Goal: Task Accomplishment & Management: Manage account settings

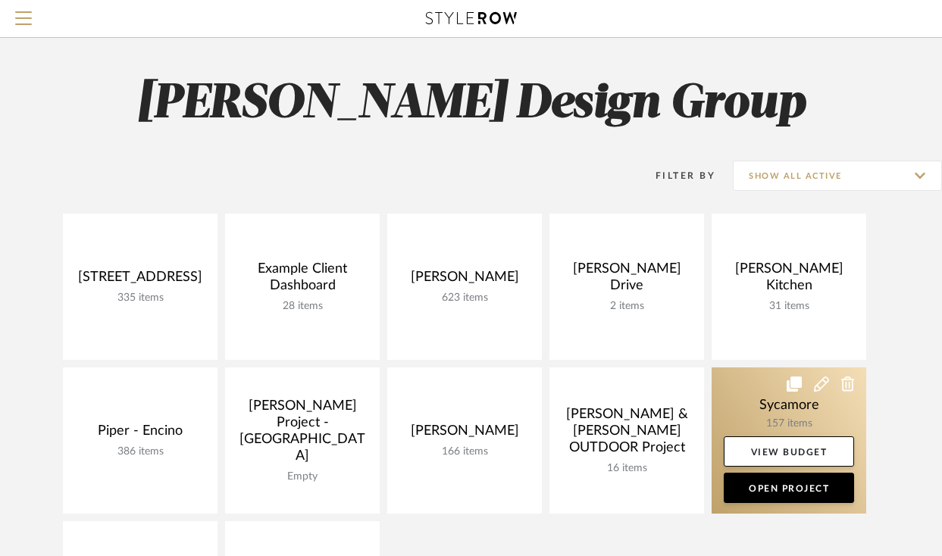
click at [759, 401] on link at bounding box center [788, 440] width 155 height 146
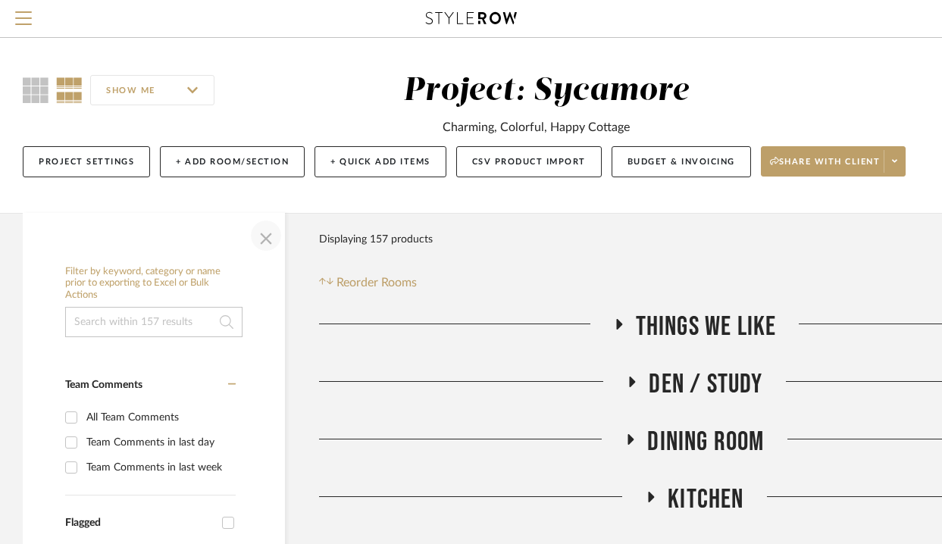
click at [267, 233] on span "button" at bounding box center [266, 235] width 36 height 36
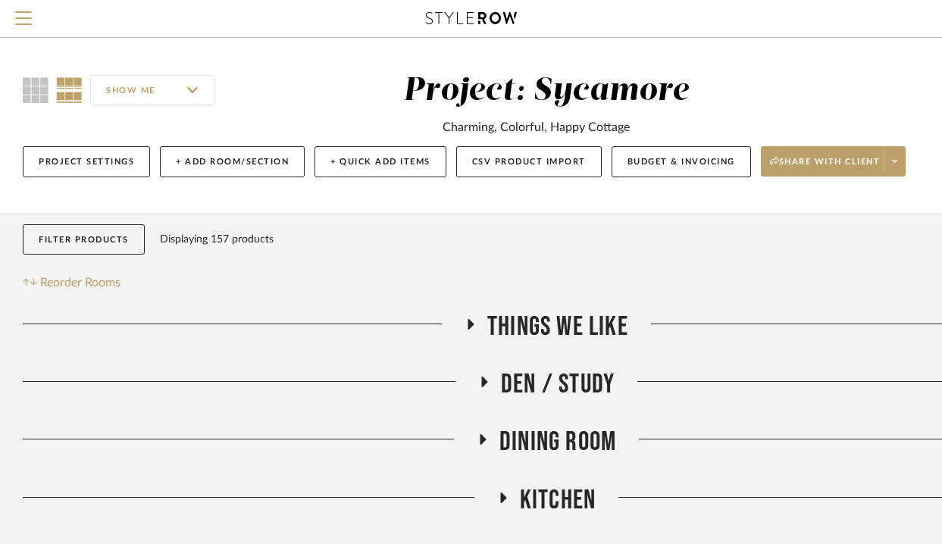
click at [526, 384] on span "Den / Study" at bounding box center [558, 384] width 114 height 33
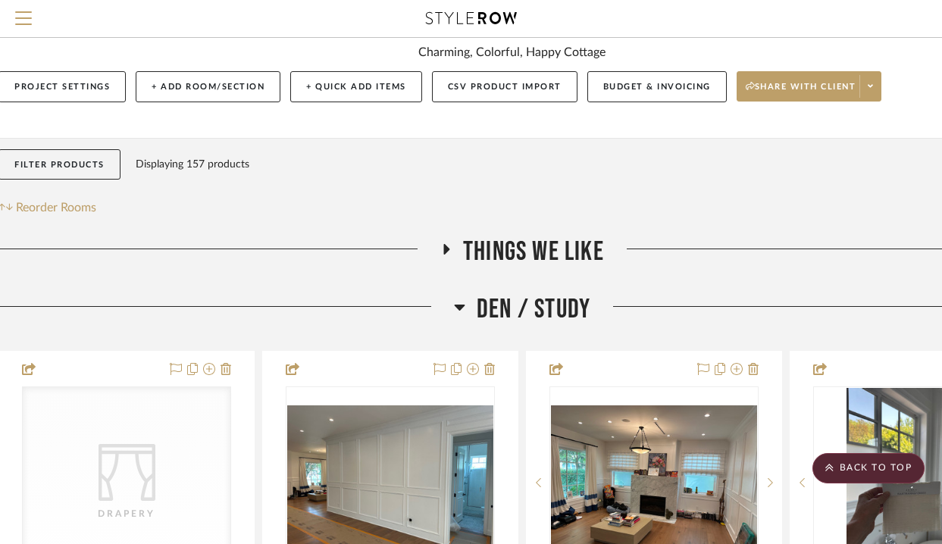
scroll to position [75, 0]
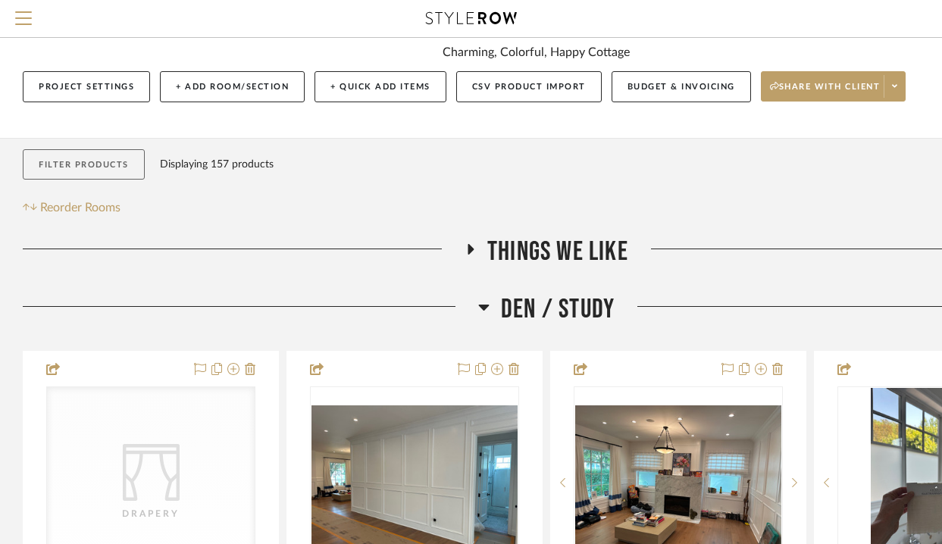
click at [91, 171] on button "Filter Products" at bounding box center [84, 164] width 122 height 31
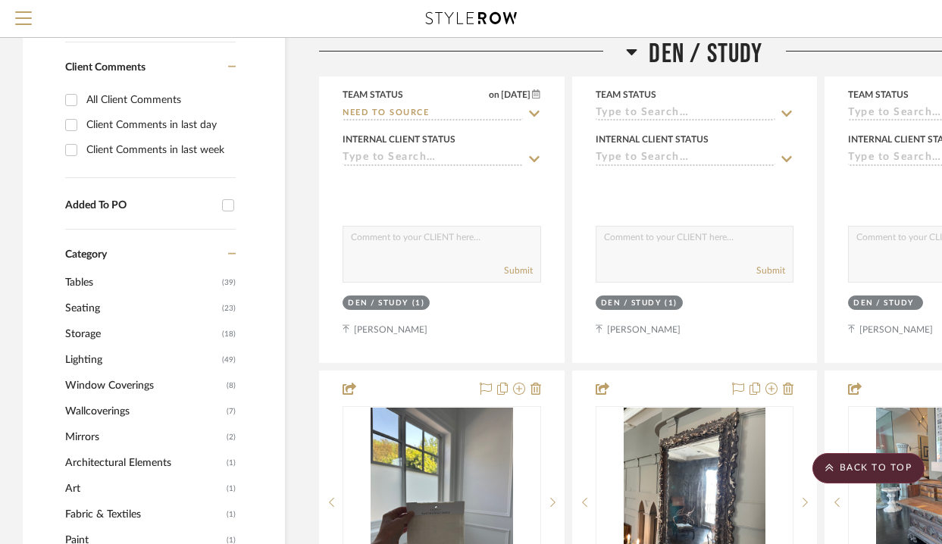
click at [96, 411] on span "Wallcoverings" at bounding box center [144, 411] width 158 height 26
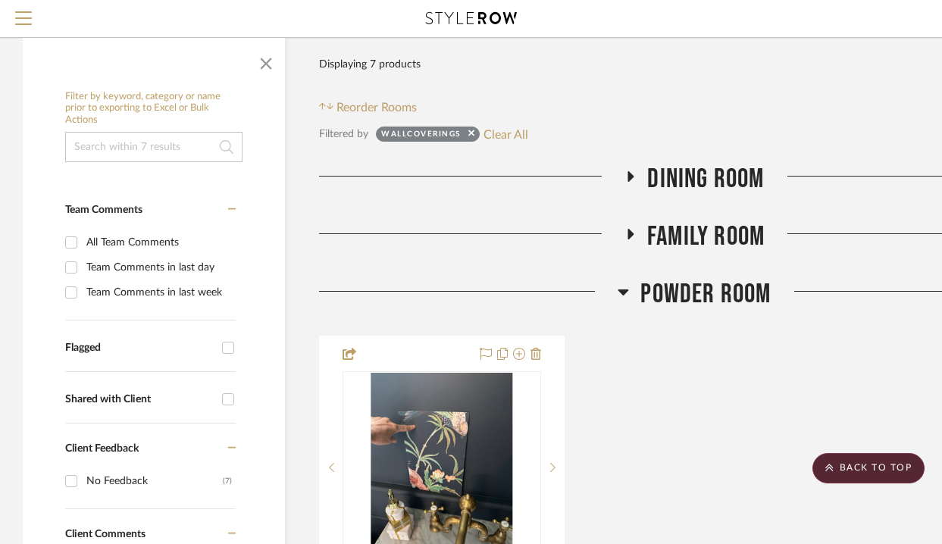
scroll to position [167, 0]
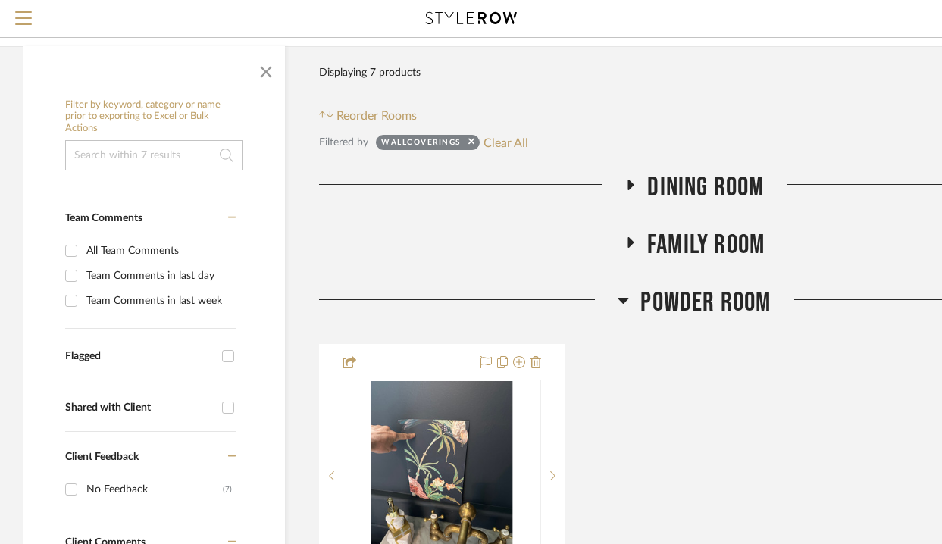
click at [714, 182] on span "Dining Room" at bounding box center [705, 187] width 117 height 33
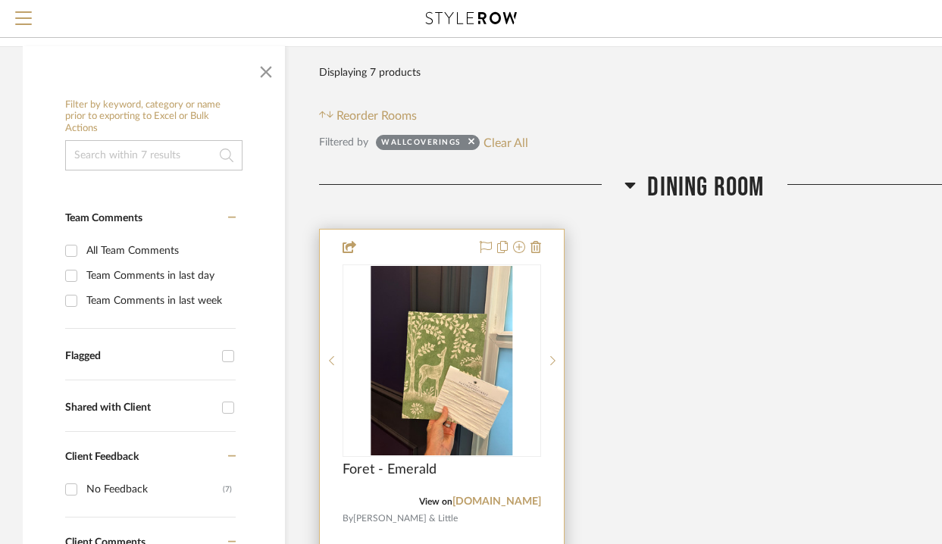
click at [365, 395] on div "0" at bounding box center [441, 360] width 197 height 191
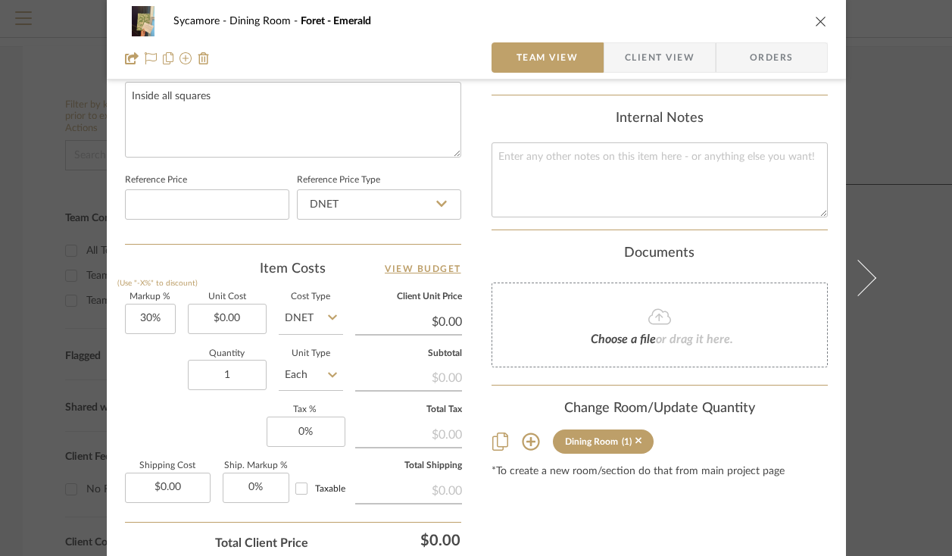
scroll to position [753, 0]
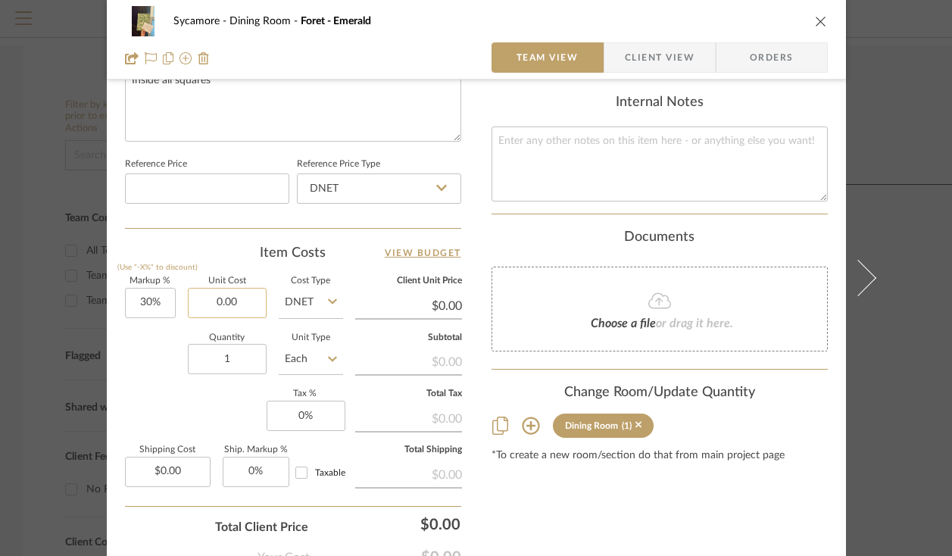
click at [203, 292] on input "0.00" at bounding box center [227, 303] width 79 height 30
paste input "239"
type input "$239.00"
click at [298, 356] on input "Each" at bounding box center [311, 359] width 64 height 30
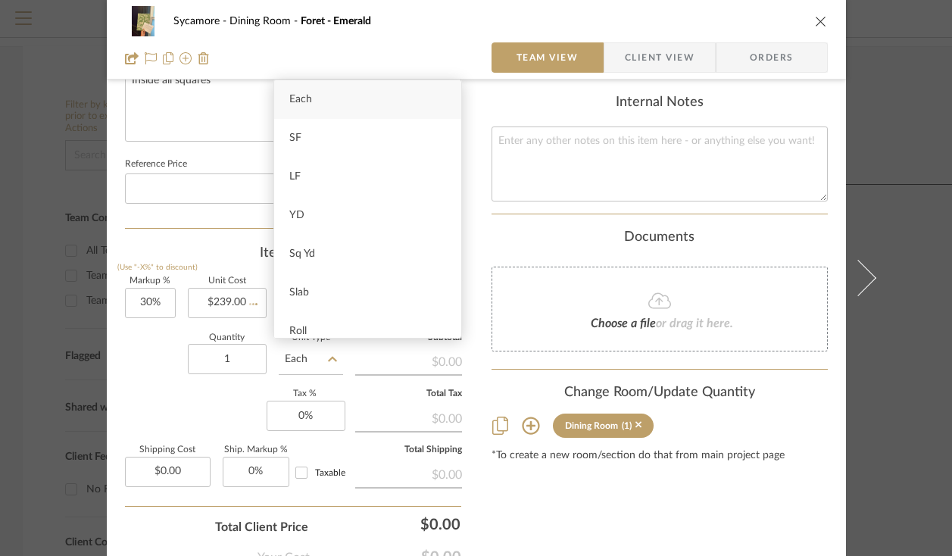
type input "$310.70"
click at [302, 323] on div "Roll" at bounding box center [367, 331] width 187 height 39
type input "Roll"
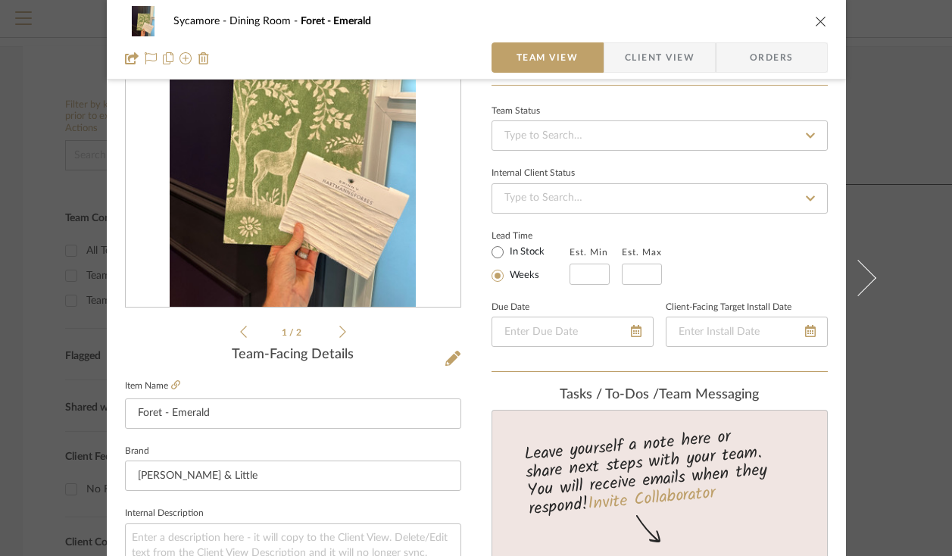
scroll to position [34, 0]
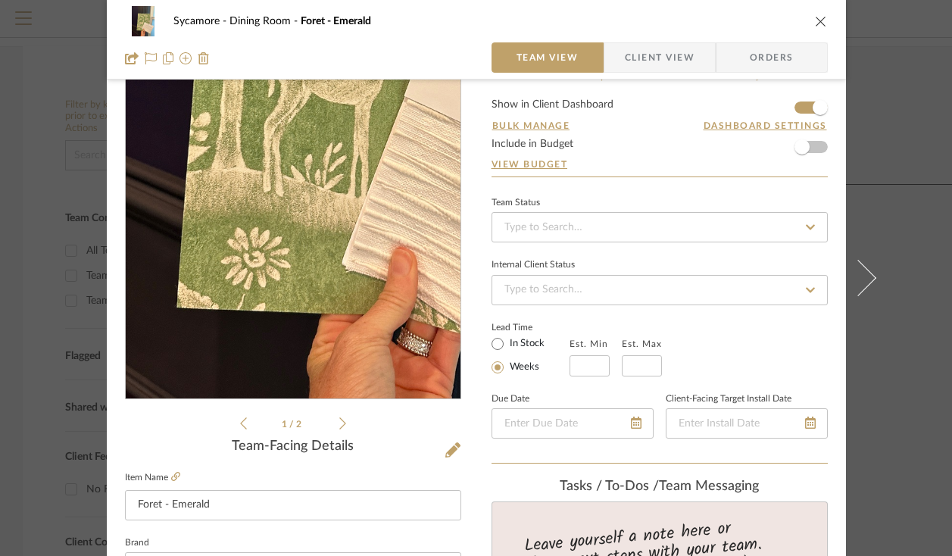
click at [257, 311] on img "0" at bounding box center [293, 234] width 246 height 329
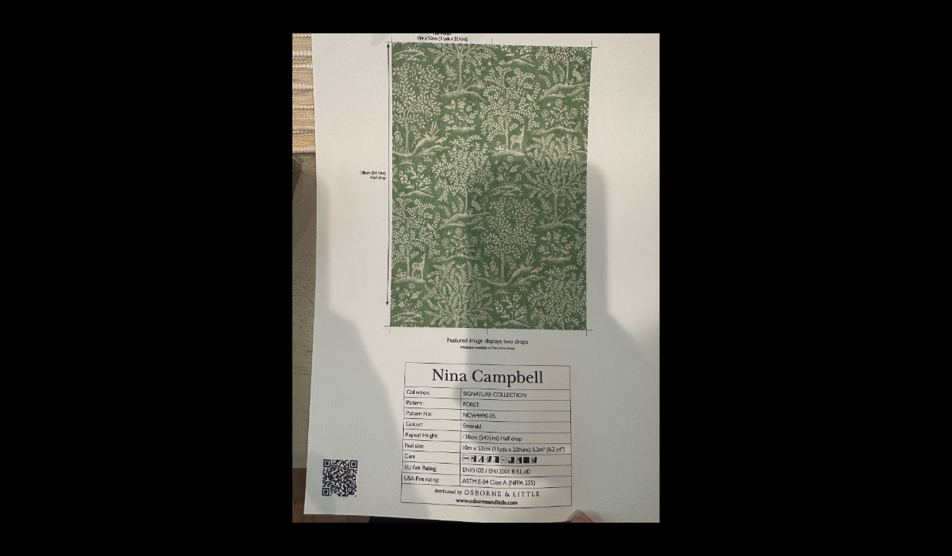
click at [500, 386] on img at bounding box center [475, 277] width 367 height 489
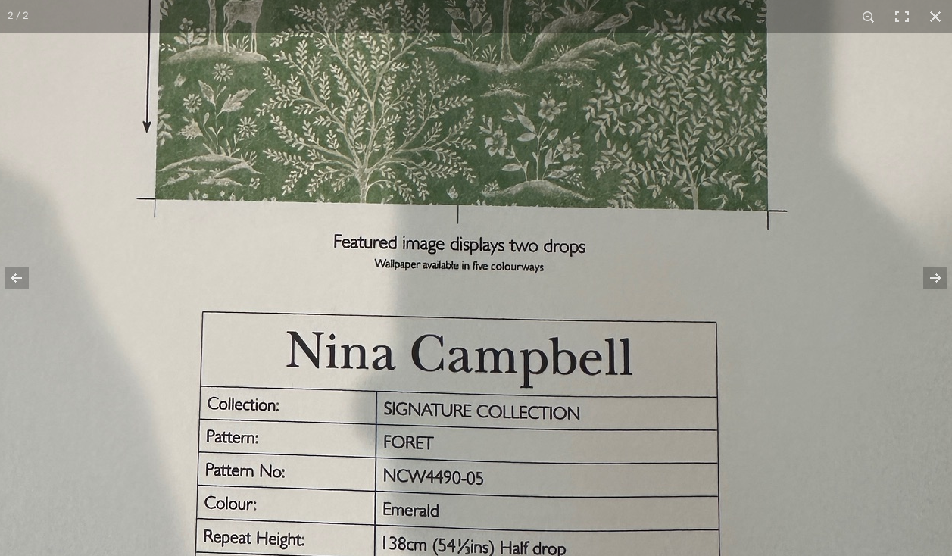
click at [623, 233] on img at bounding box center [423, 47] width 1145 height 1527
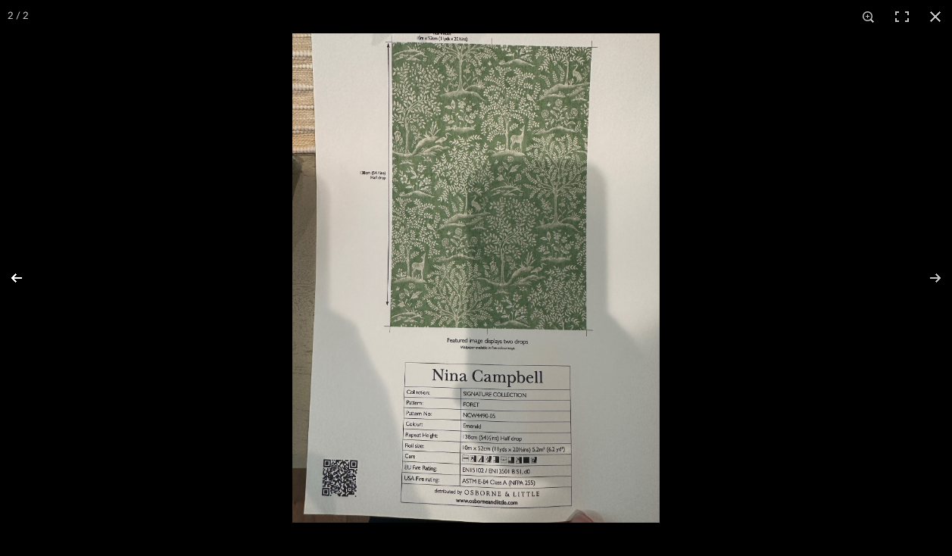
click at [11, 262] on button at bounding box center [26, 278] width 53 height 76
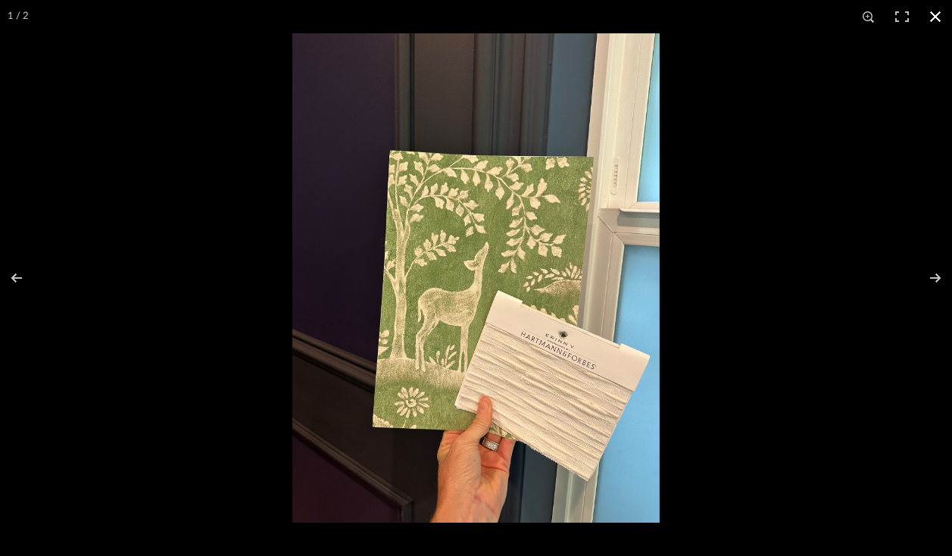
click at [769, 48] on div at bounding box center [768, 311] width 952 height 556
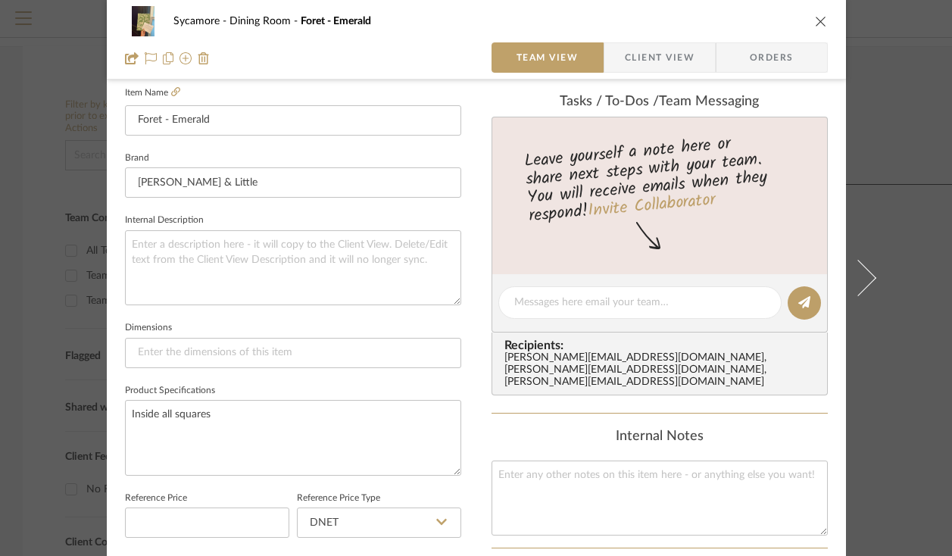
scroll to position [686, 0]
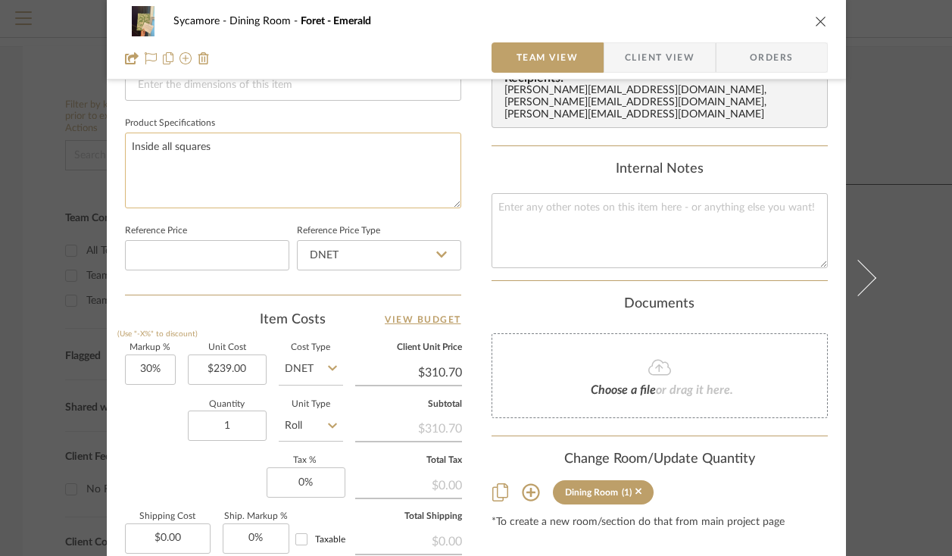
click at [242, 198] on textarea "Inside all squares" at bounding box center [293, 170] width 336 height 75
type textarea "Inside all squares Sold in 11 yd rolls"
click at [639, 193] on textarea at bounding box center [660, 230] width 336 height 75
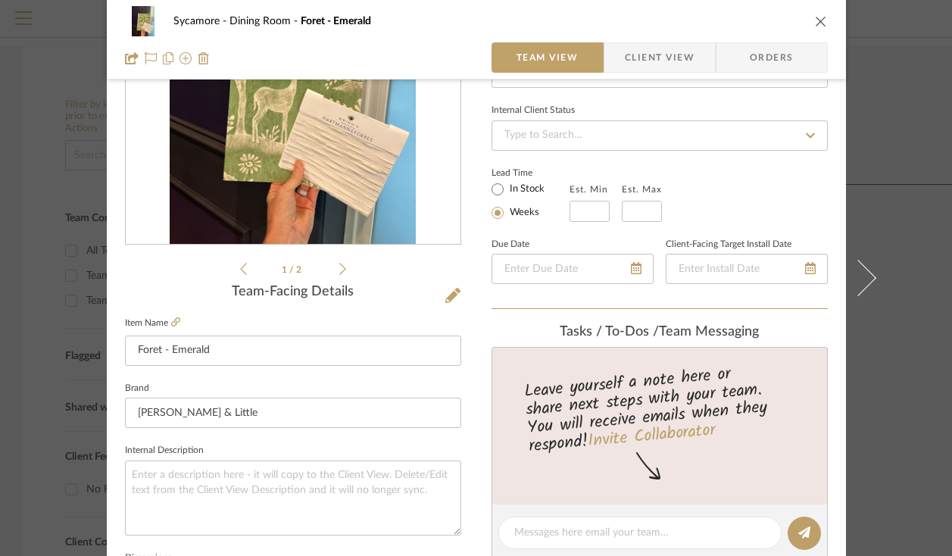
scroll to position [0, 0]
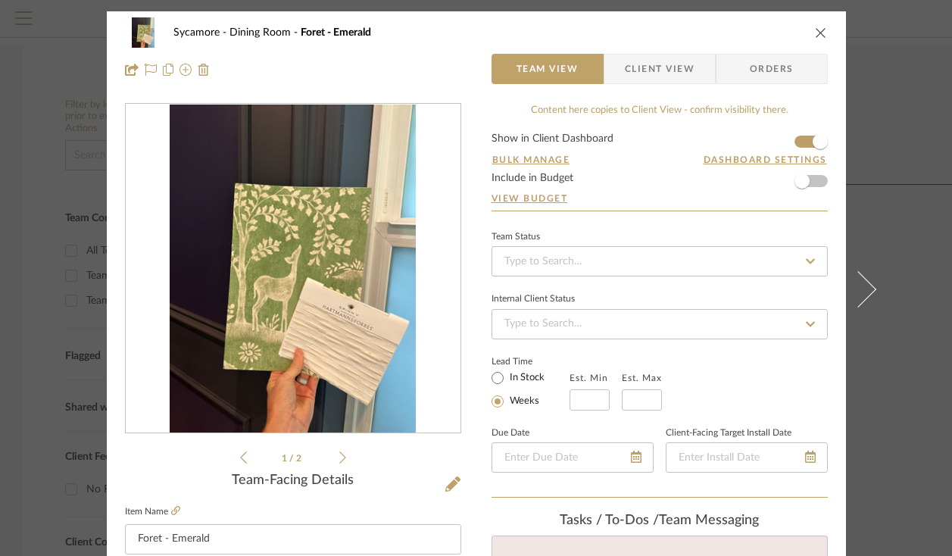
click at [820, 30] on icon "close" at bounding box center [821, 33] width 12 height 12
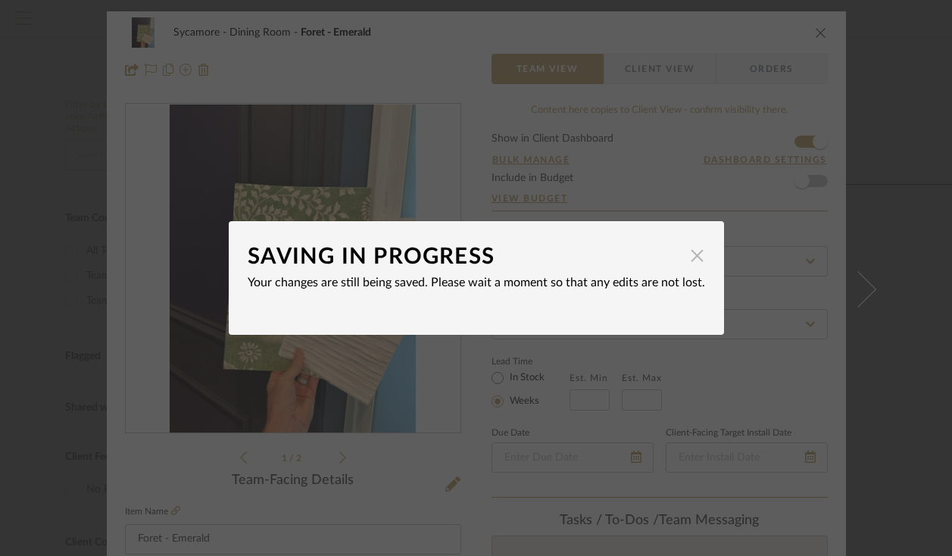
click at [686, 254] on span "button" at bounding box center [697, 255] width 30 height 30
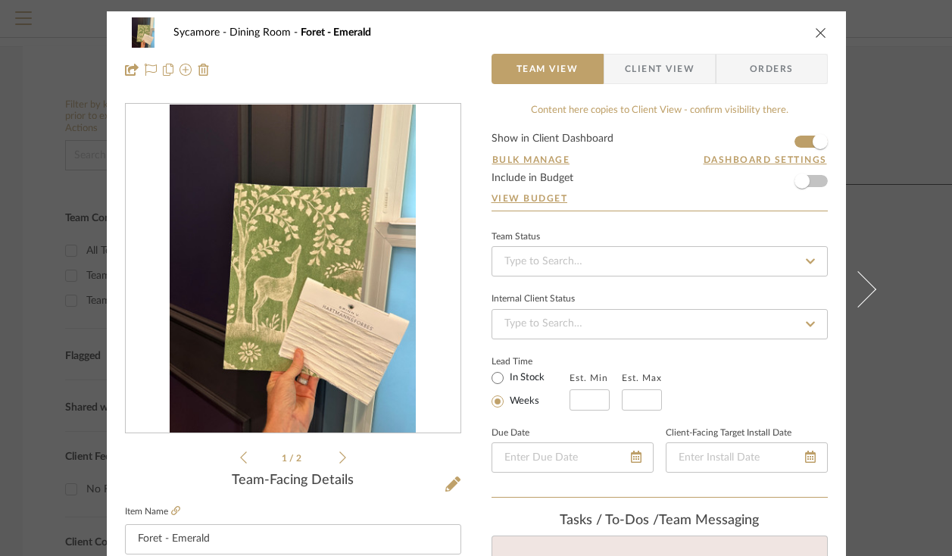
click at [820, 26] on div "Sycamore Dining Room Foret - Emerald" at bounding box center [476, 32] width 703 height 30
click at [818, 30] on icon "close" at bounding box center [821, 33] width 12 height 12
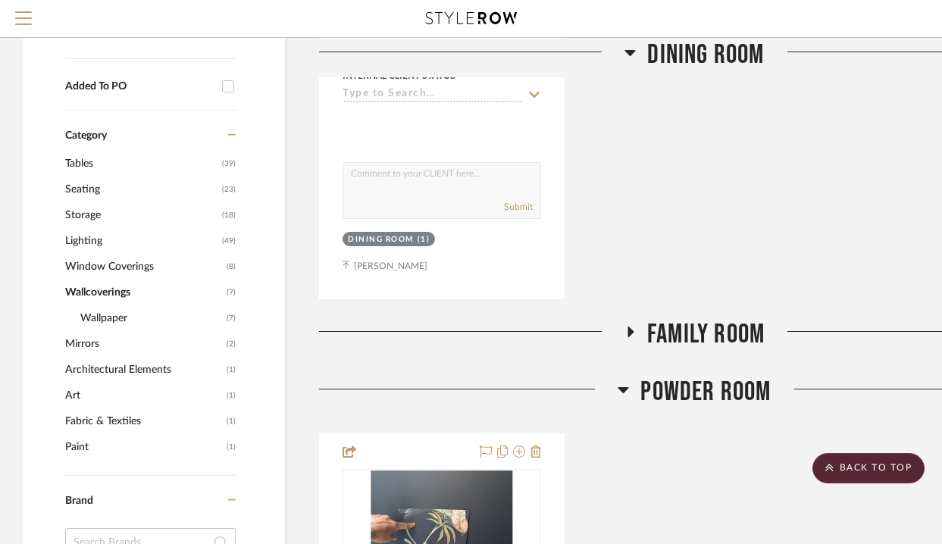
click at [695, 324] on span "Family Room" at bounding box center [705, 334] width 117 height 33
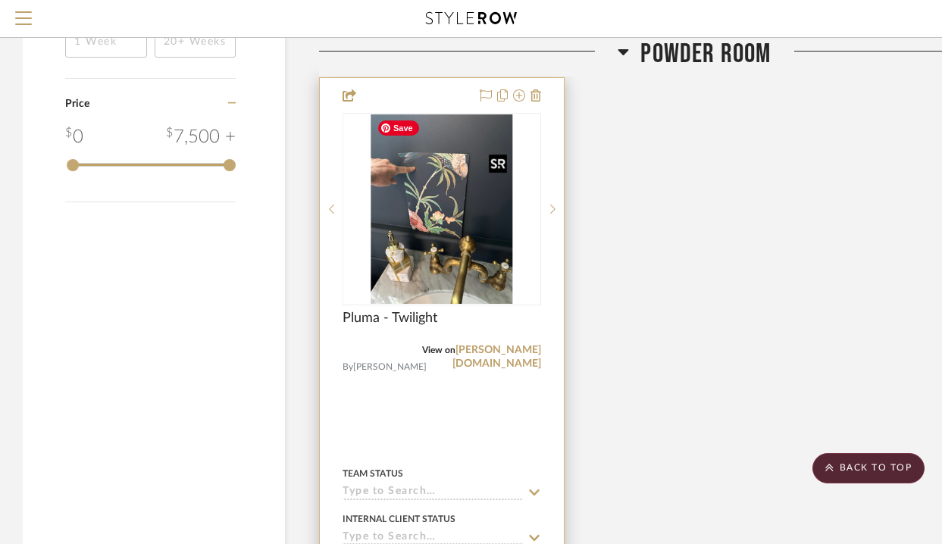
scroll to position [1801, 0]
click at [441, 213] on img "0" at bounding box center [441, 207] width 142 height 189
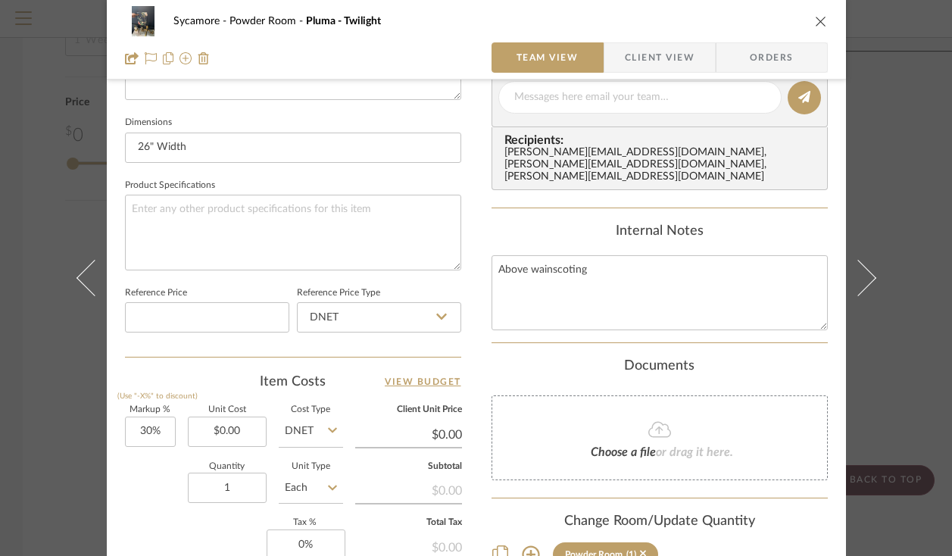
scroll to position [643, 0]
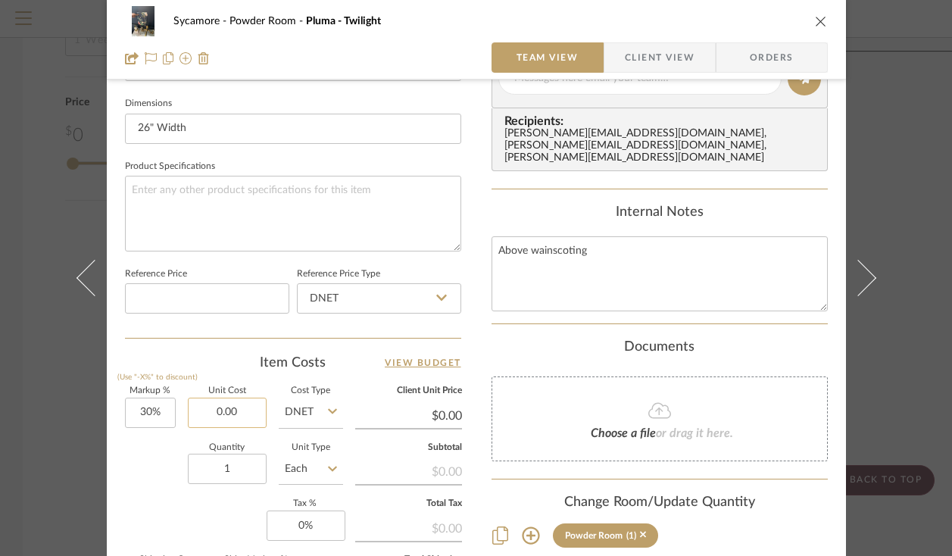
click at [221, 414] on input "0.00" at bounding box center [227, 413] width 79 height 30
type input "$401.00"
click at [295, 471] on input "Each" at bounding box center [311, 469] width 64 height 30
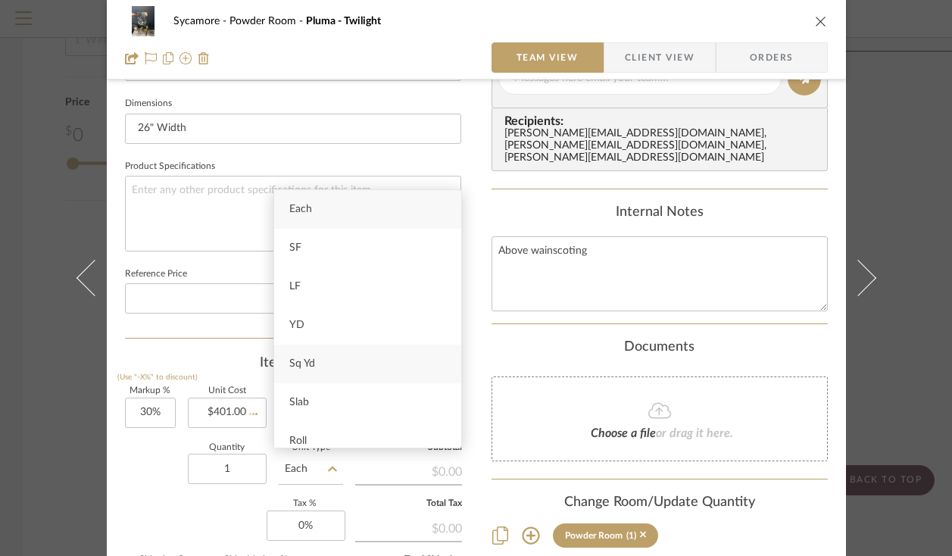
type input "$521.30"
click at [299, 304] on span "Set" at bounding box center [296, 306] width 15 height 11
type input "Set"
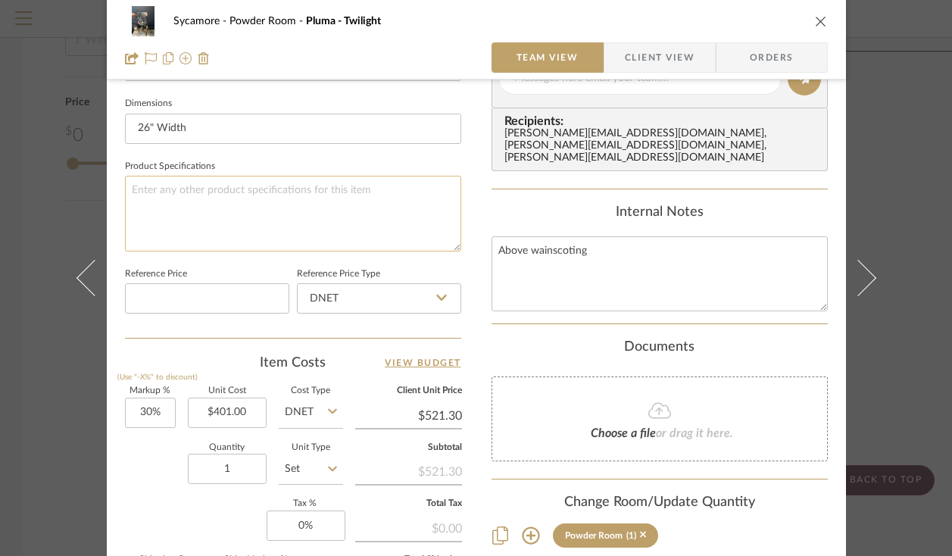
click at [256, 214] on textarea at bounding box center [293, 213] width 336 height 75
paste textarea "W444/05- $401/set, each set is 2 rolls @ 11 yds/ea, 44 sets in stock"
type textarea "W444/05- $401/set, each set is 2 rolls @ 11 yds/ea, 44 sets in stock"
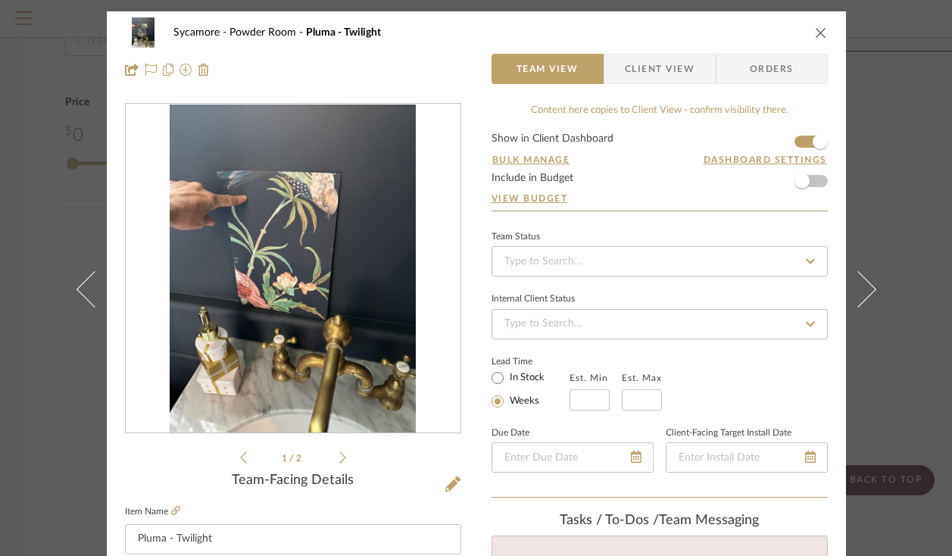
click at [817, 27] on icon "close" at bounding box center [821, 33] width 12 height 12
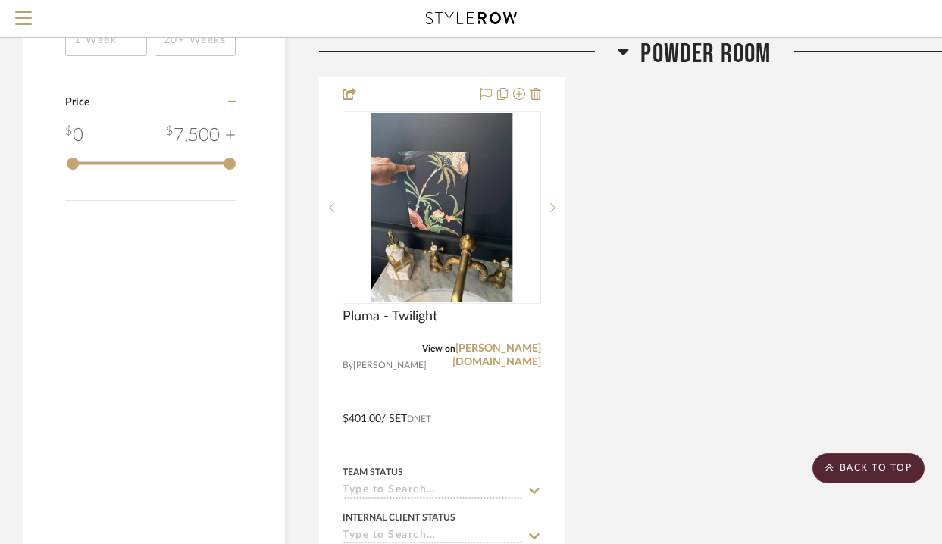
click at [685, 44] on span "Powder Room" at bounding box center [705, 54] width 130 height 33
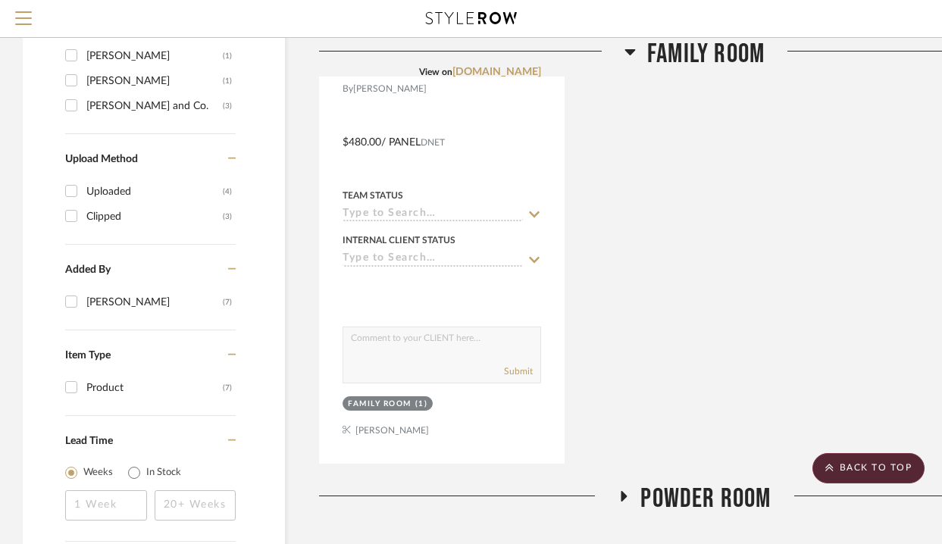
scroll to position [1026, 0]
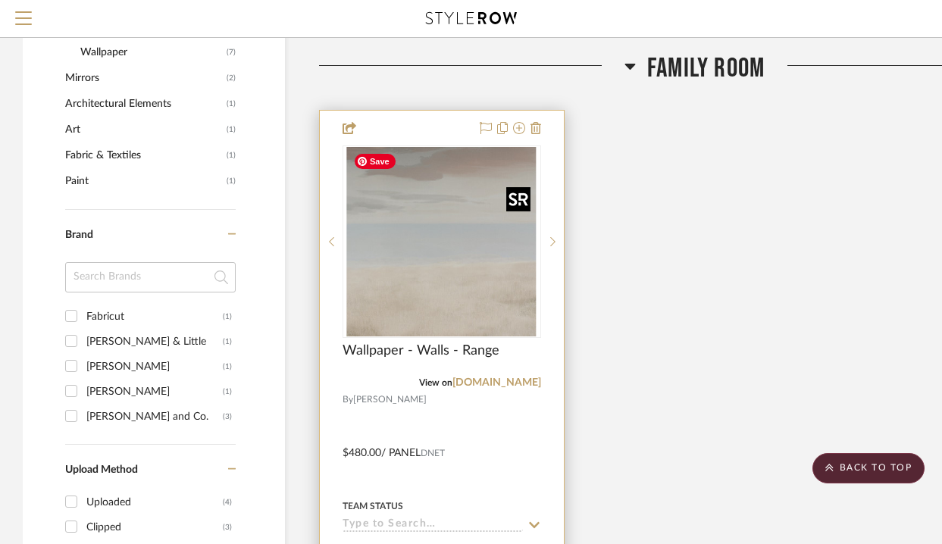
click at [383, 237] on img "0" at bounding box center [441, 241] width 189 height 189
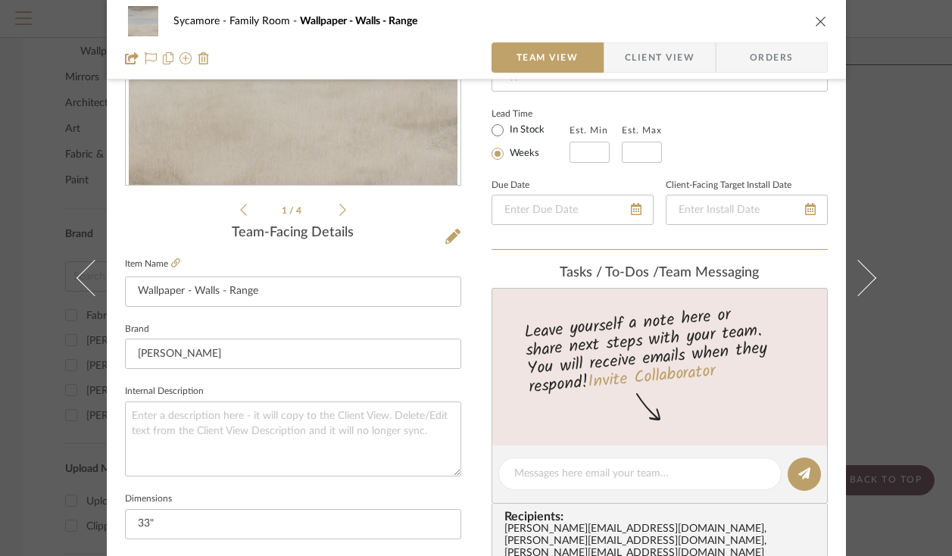
scroll to position [251, 0]
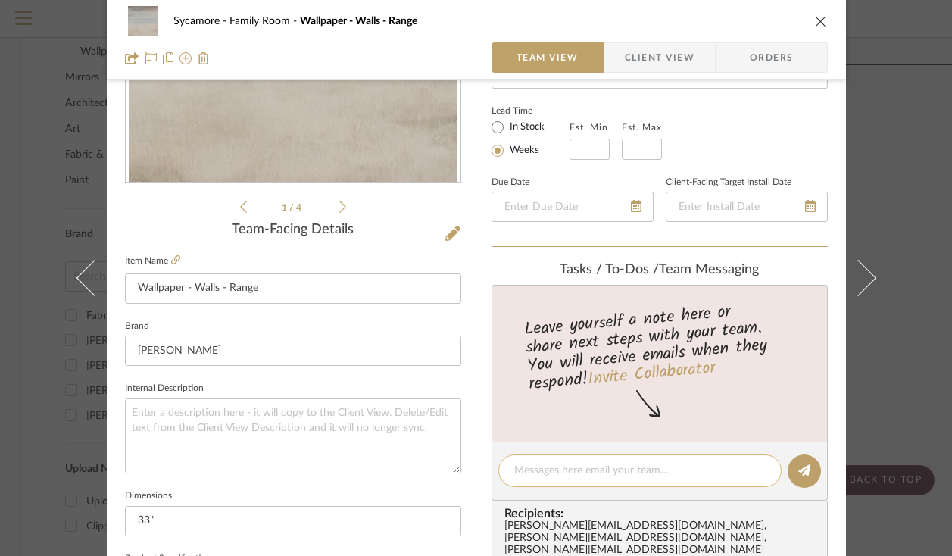
click at [554, 477] on div at bounding box center [639, 470] width 283 height 33
click at [554, 477] on textarea at bounding box center [639, 471] width 251 height 16
type textarea "1-3 week lead time"
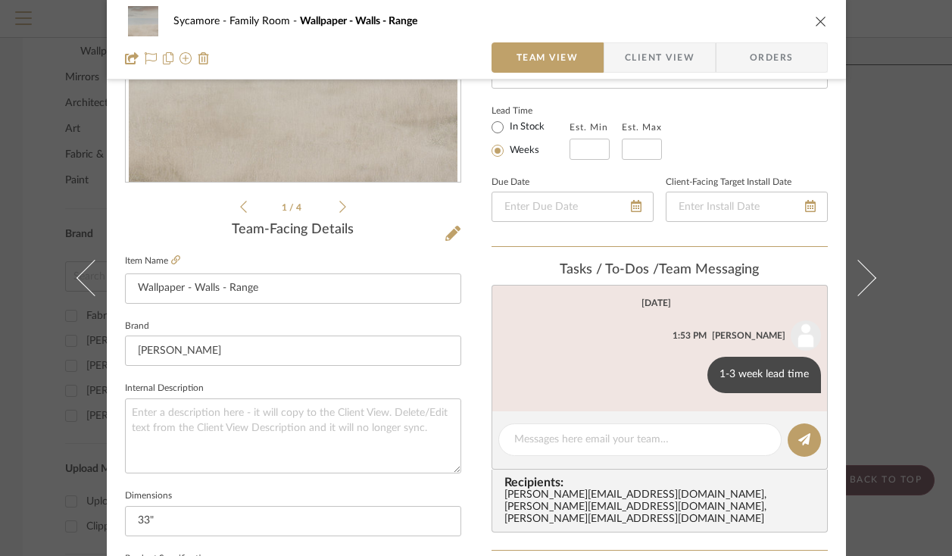
click at [818, 23] on icon "close" at bounding box center [821, 21] width 12 height 12
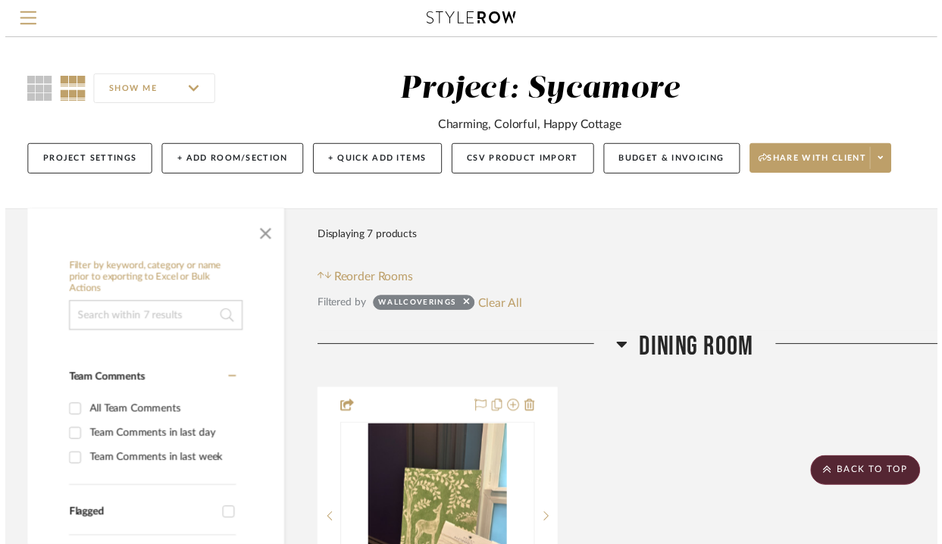
scroll to position [1026, 0]
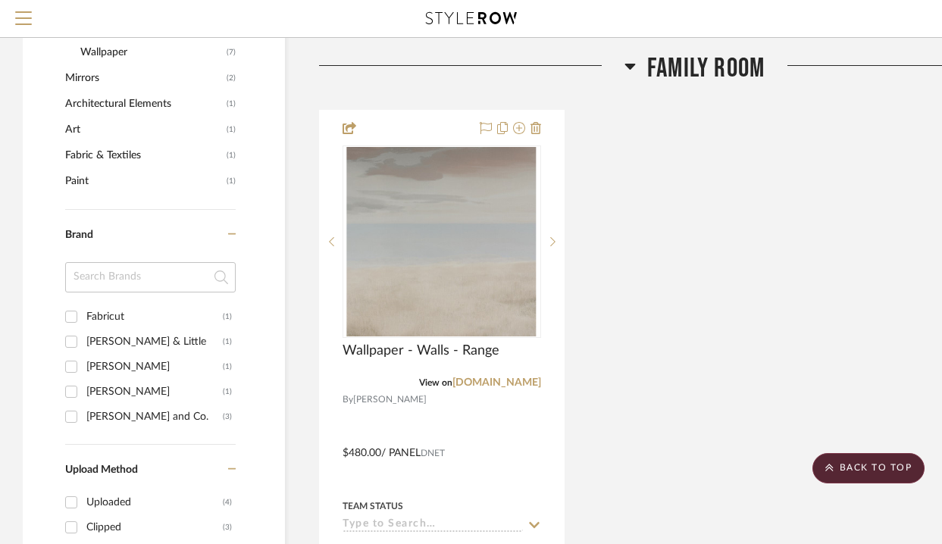
click at [717, 66] on span "Family Room" at bounding box center [705, 68] width 117 height 33
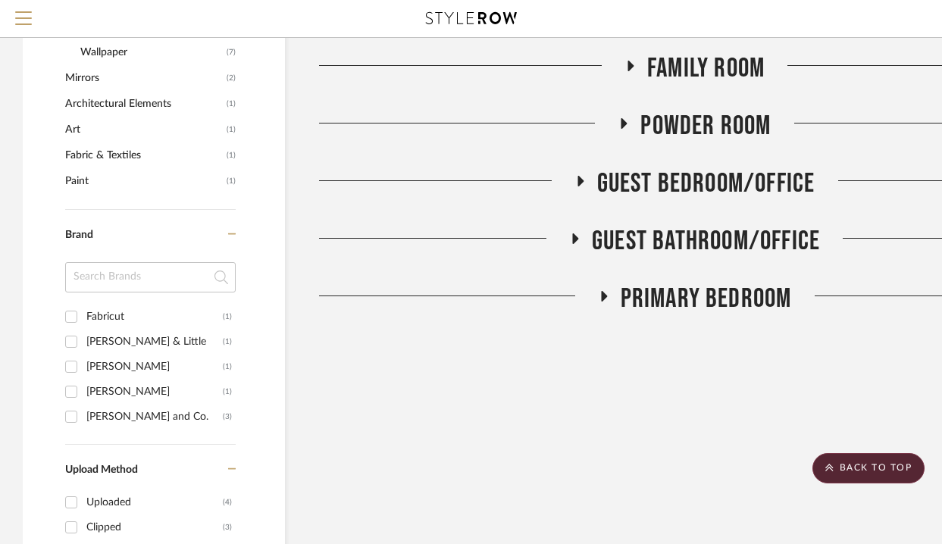
click at [702, 115] on span "Powder Room" at bounding box center [705, 126] width 130 height 33
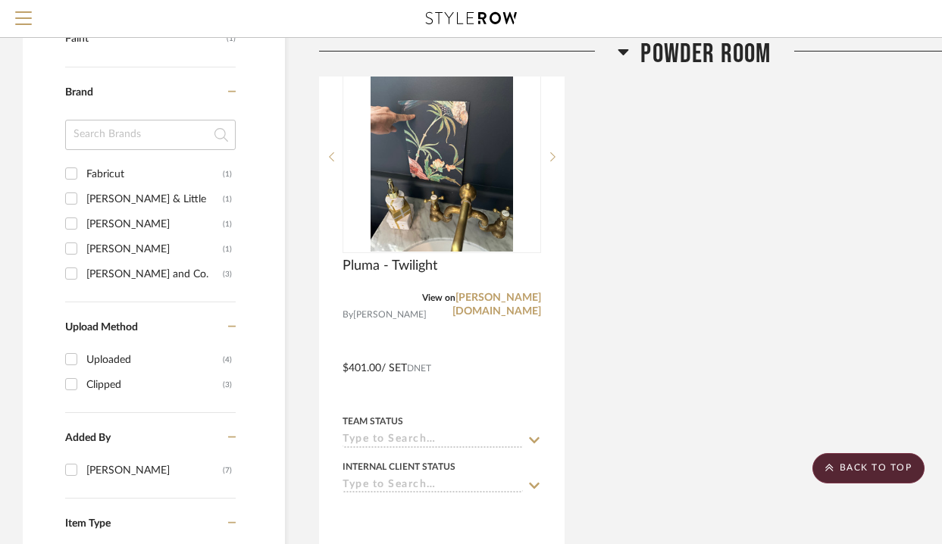
scroll to position [1145, 0]
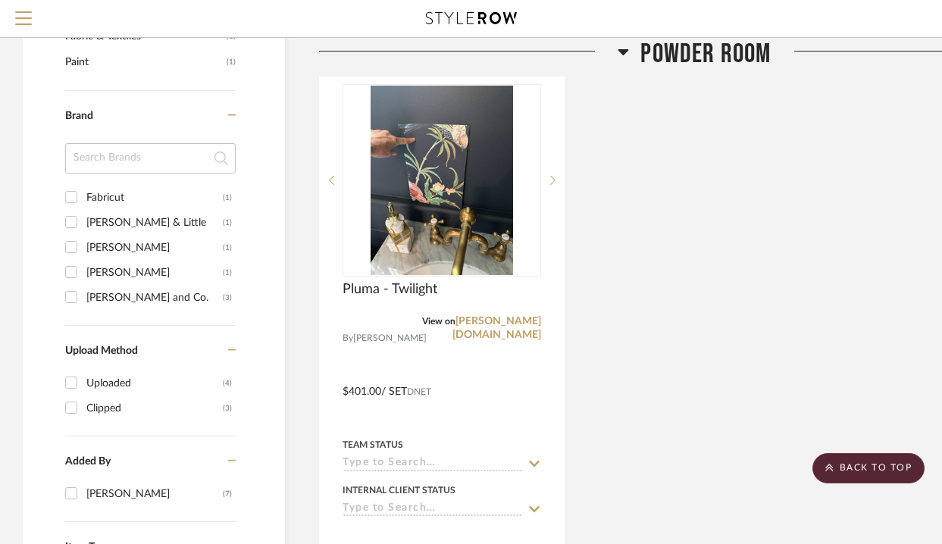
click at [695, 52] on span "Powder Room" at bounding box center [705, 54] width 130 height 33
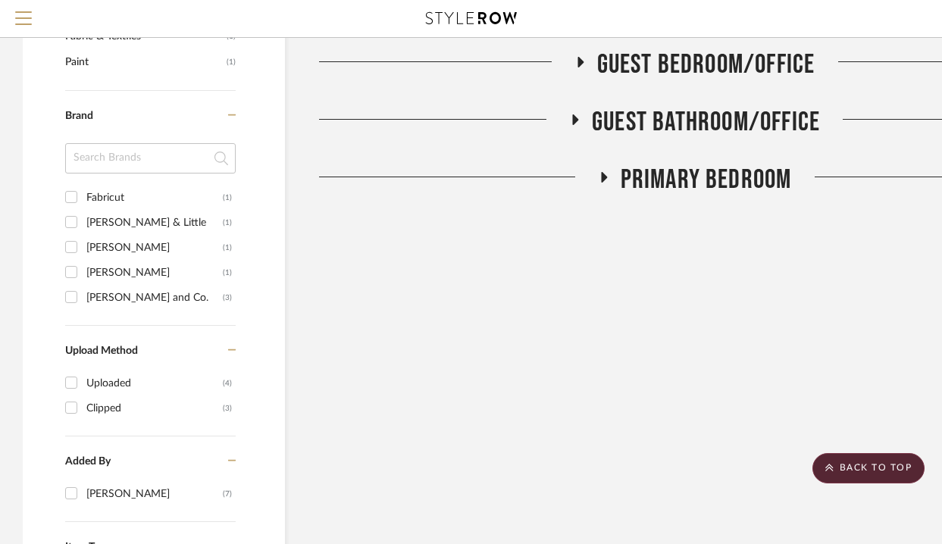
click at [695, 59] on span "Guest Bedroom/Office" at bounding box center [706, 64] width 218 height 33
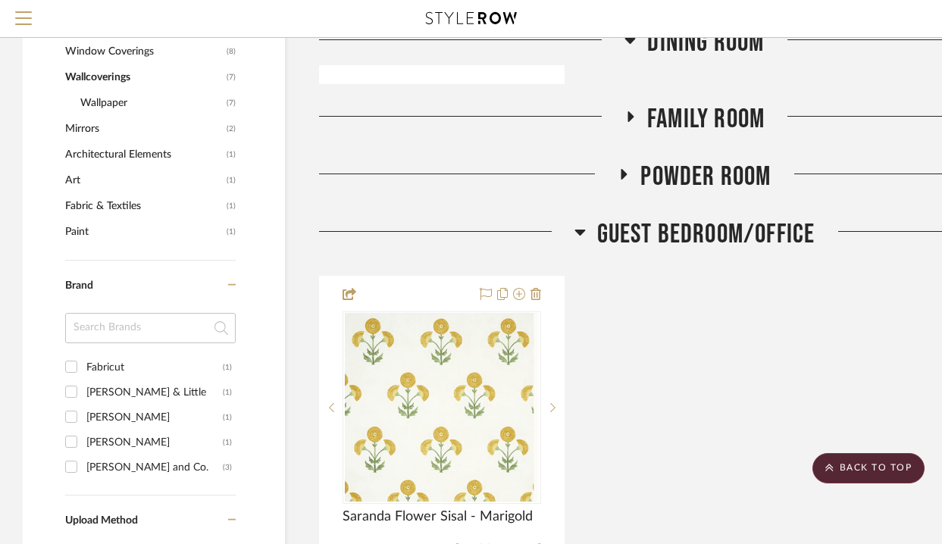
scroll to position [957, 0]
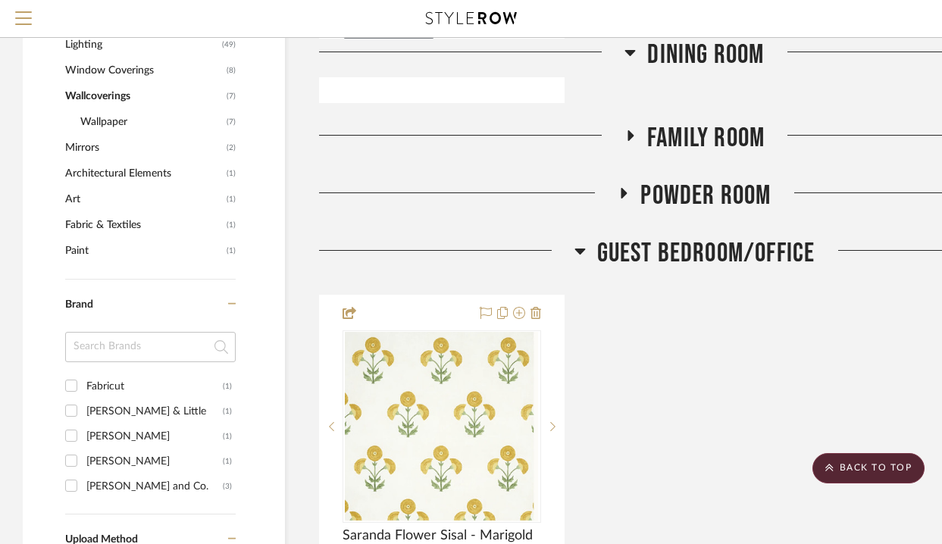
click at [684, 241] on span "Guest Bedroom/Office" at bounding box center [706, 253] width 218 height 33
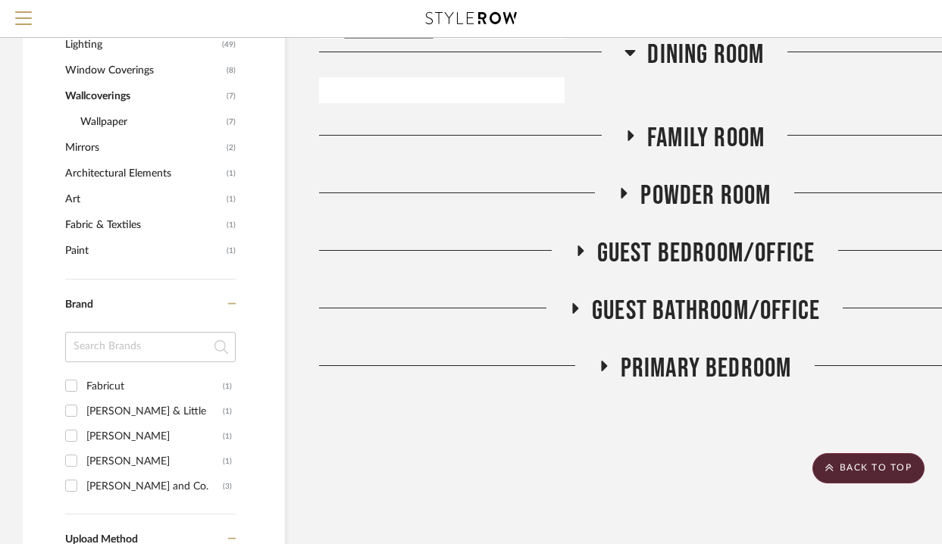
click at [684, 189] on span "Powder Room" at bounding box center [705, 196] width 130 height 33
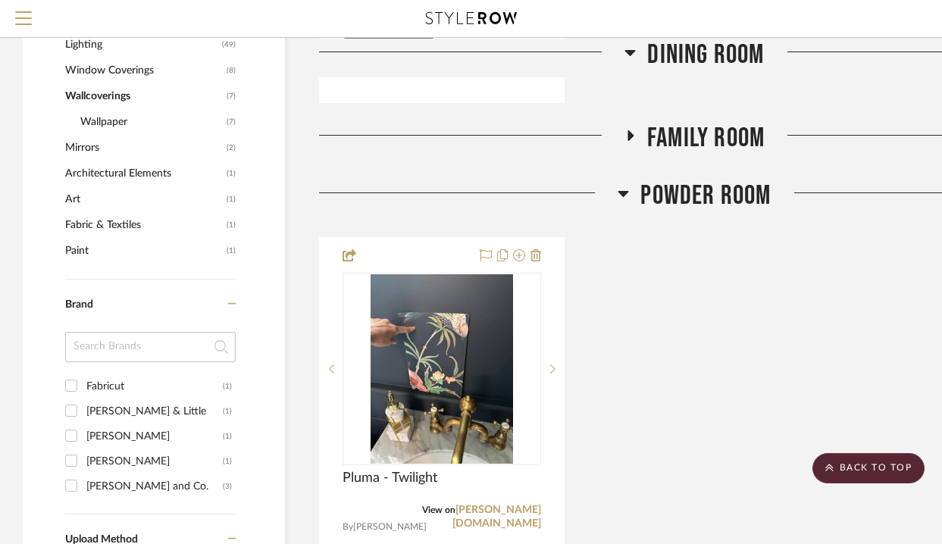
click at [684, 189] on span "Powder Room" at bounding box center [705, 196] width 130 height 33
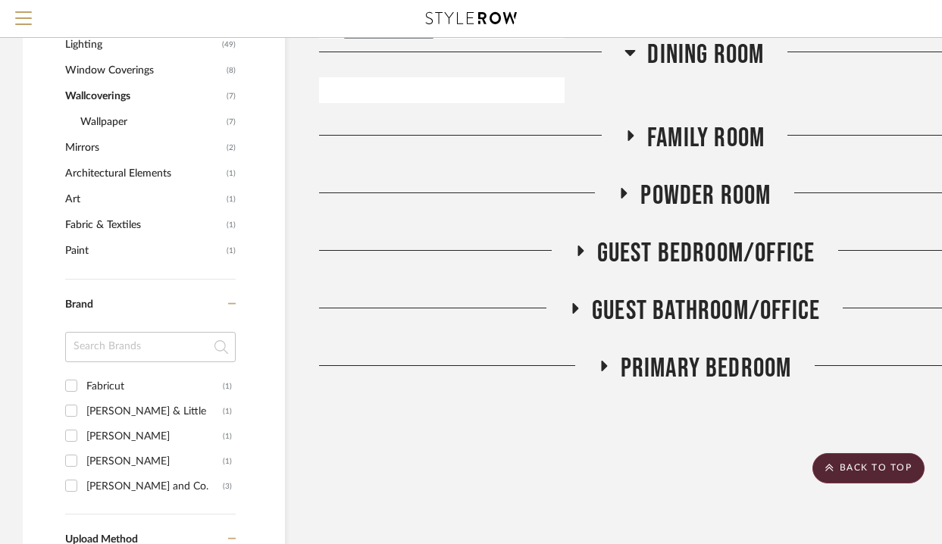
click at [684, 246] on span "Guest Bedroom/Office" at bounding box center [706, 253] width 218 height 33
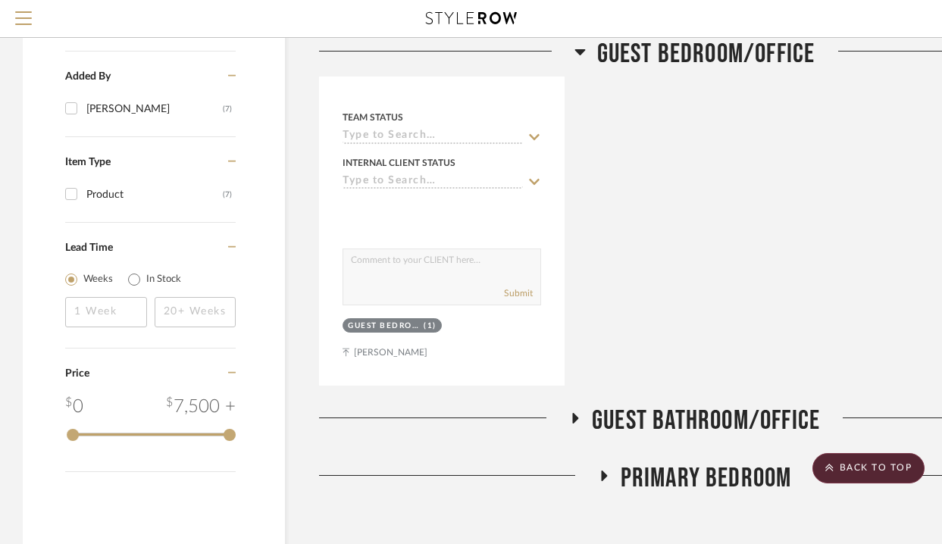
scroll to position [1533, 2]
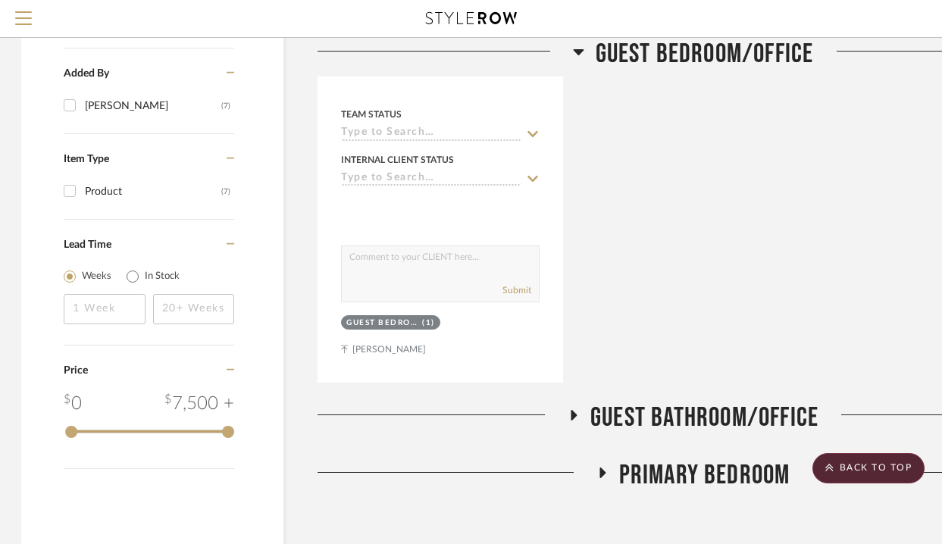
click at [659, 412] on span "Guest Bathroom/Office" at bounding box center [704, 417] width 228 height 33
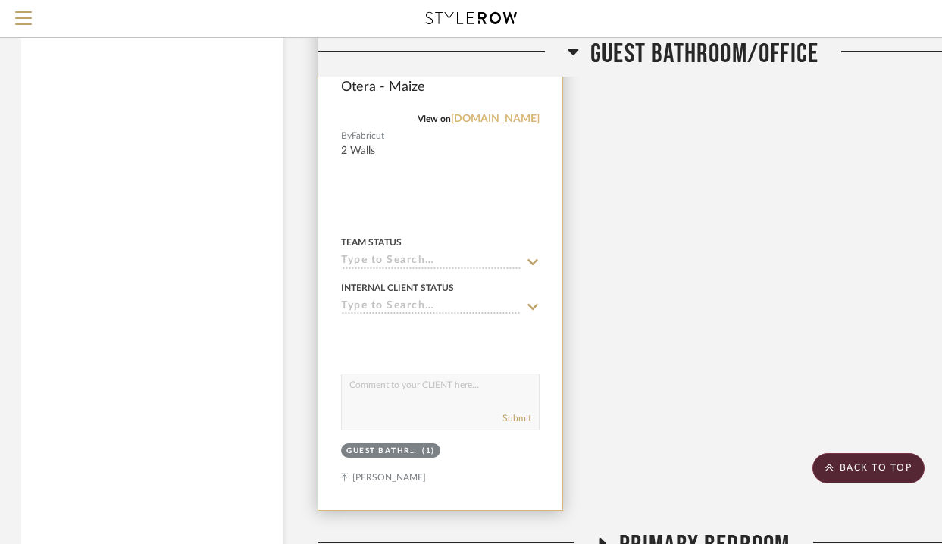
scroll to position [2287, 2]
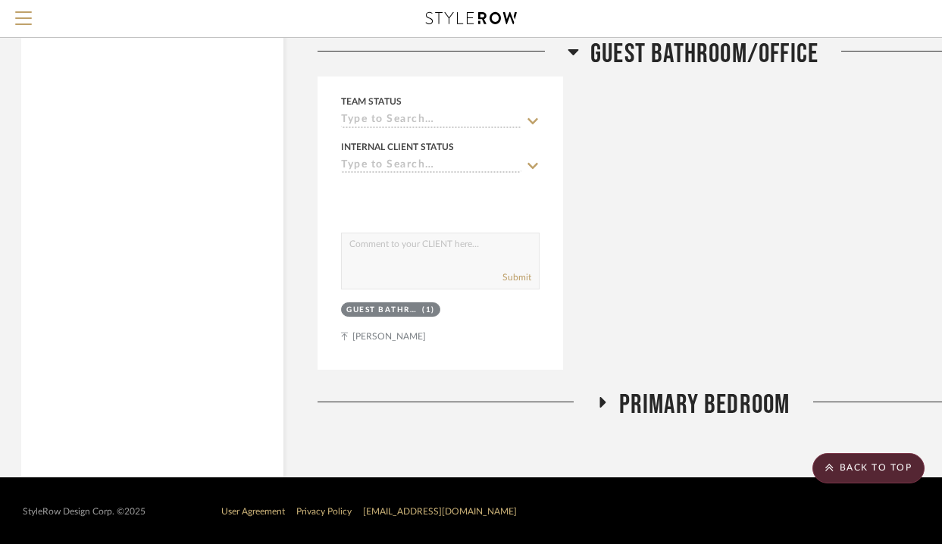
click at [710, 409] on span "Primary Bedroom" at bounding box center [704, 405] width 171 height 33
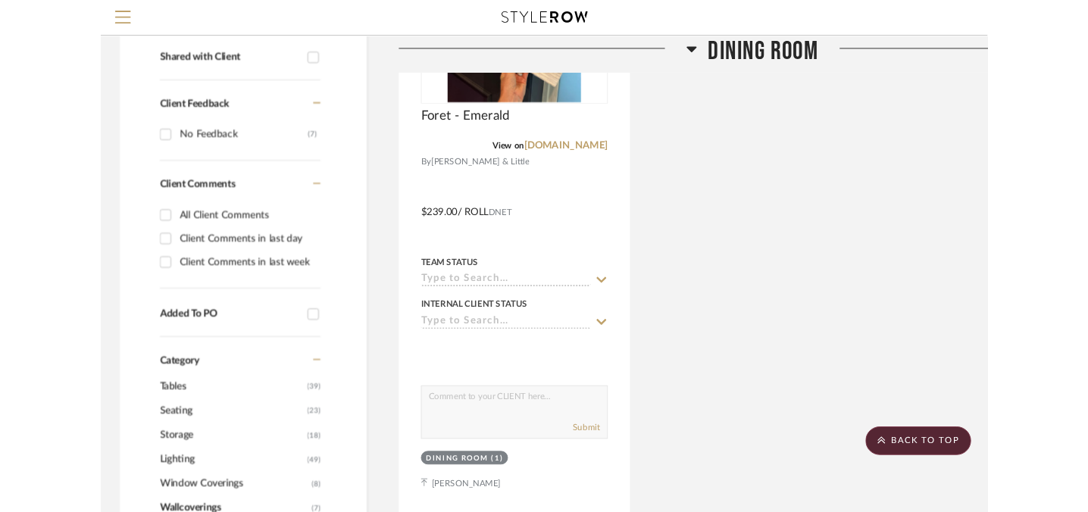
scroll to position [0, 2]
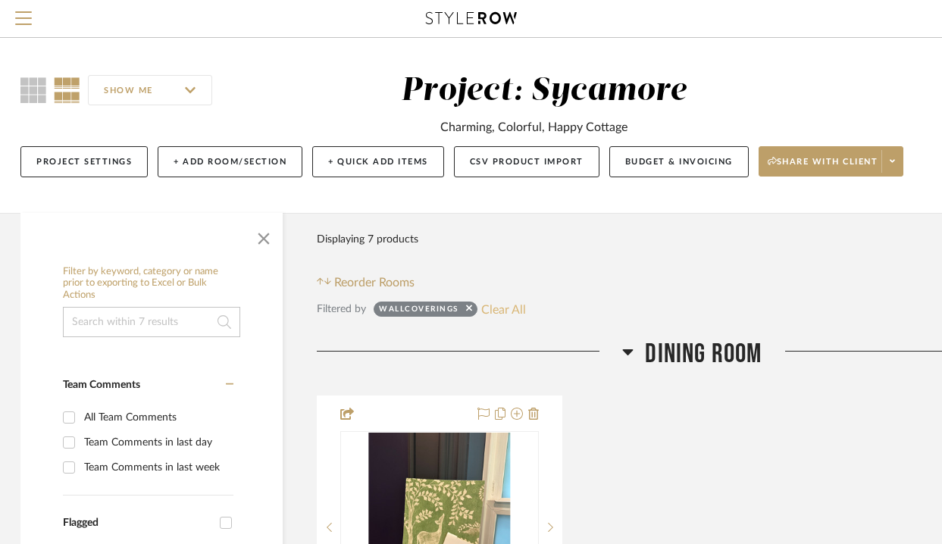
click at [513, 307] on button "Clear All" at bounding box center [503, 309] width 45 height 20
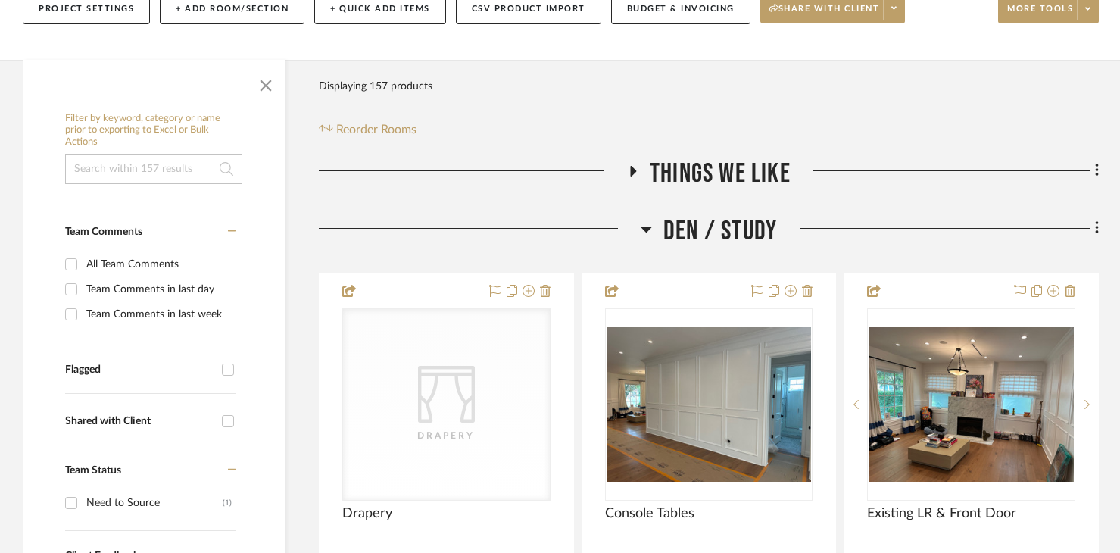
scroll to position [238, 0]
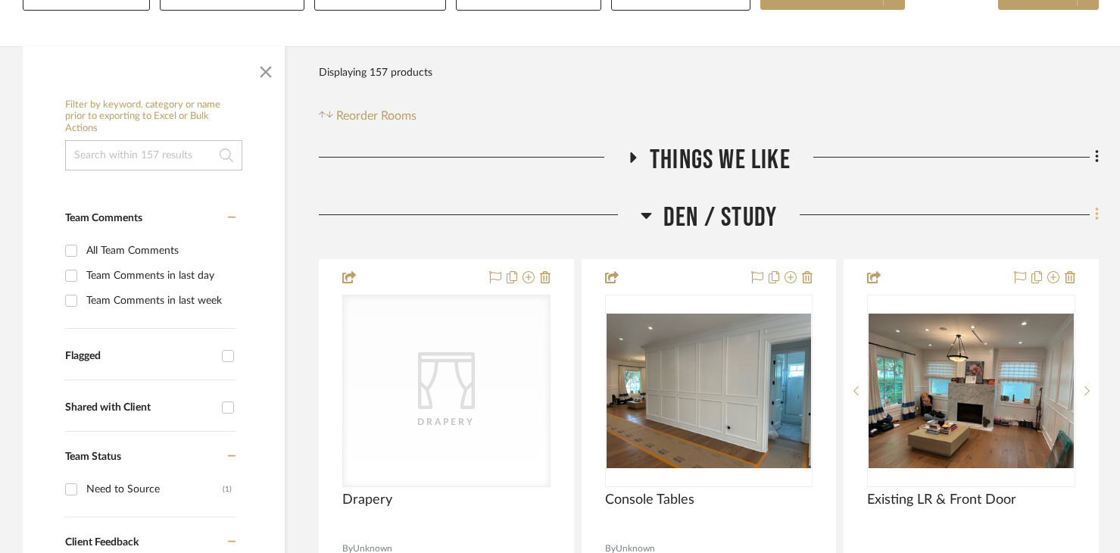
click at [1098, 208] on icon at bounding box center [1097, 214] width 5 height 17
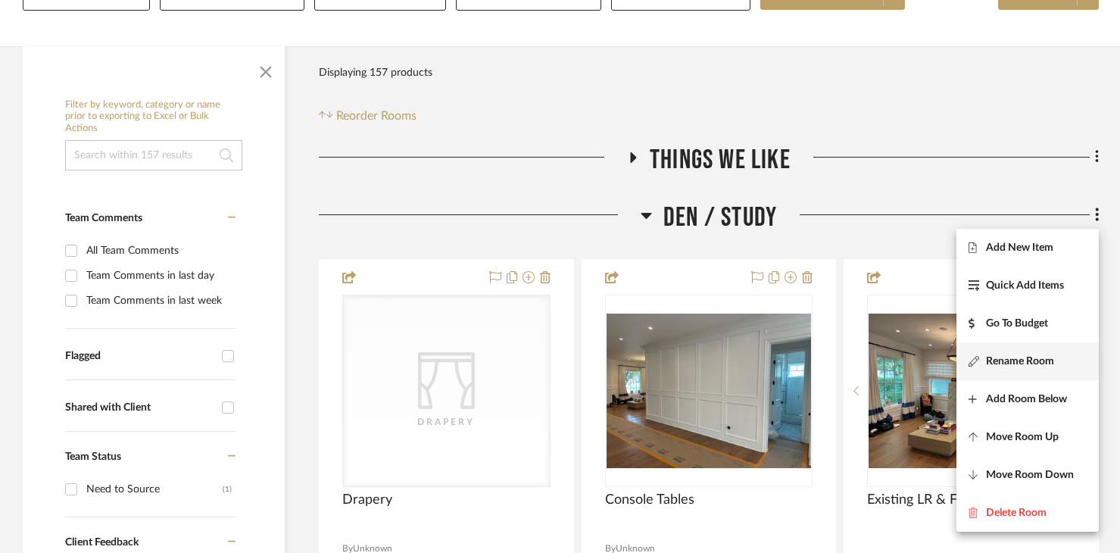
click at [1029, 354] on span "Rename Room" at bounding box center [1020, 360] width 68 height 13
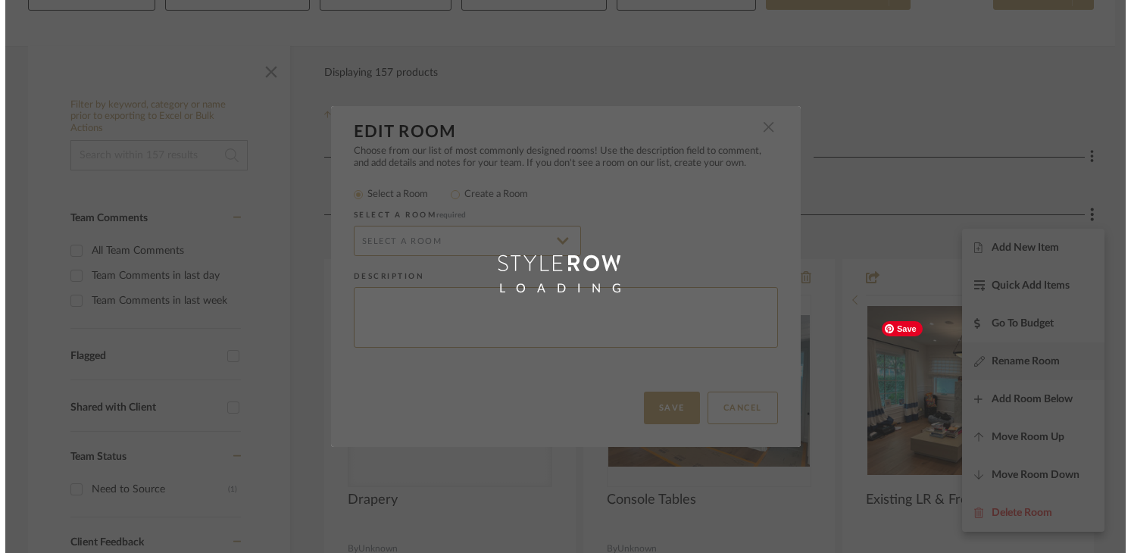
scroll to position [0, 0]
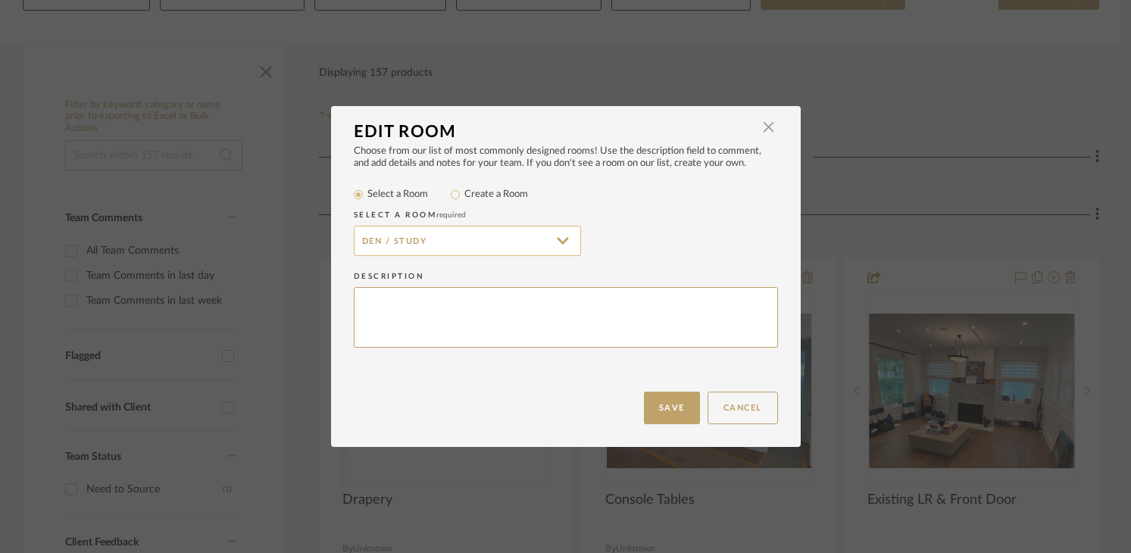
click at [513, 241] on input "Den / Study" at bounding box center [467, 241] width 227 height 30
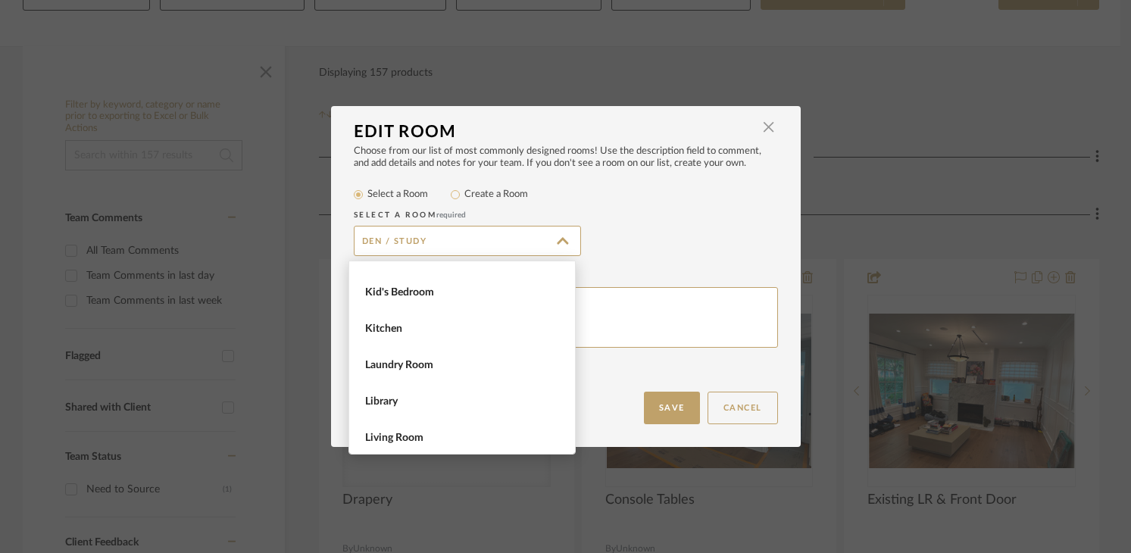
scroll to position [608, 0]
click at [398, 436] on span "Living Room" at bounding box center [464, 434] width 198 height 13
type input "Living Room"
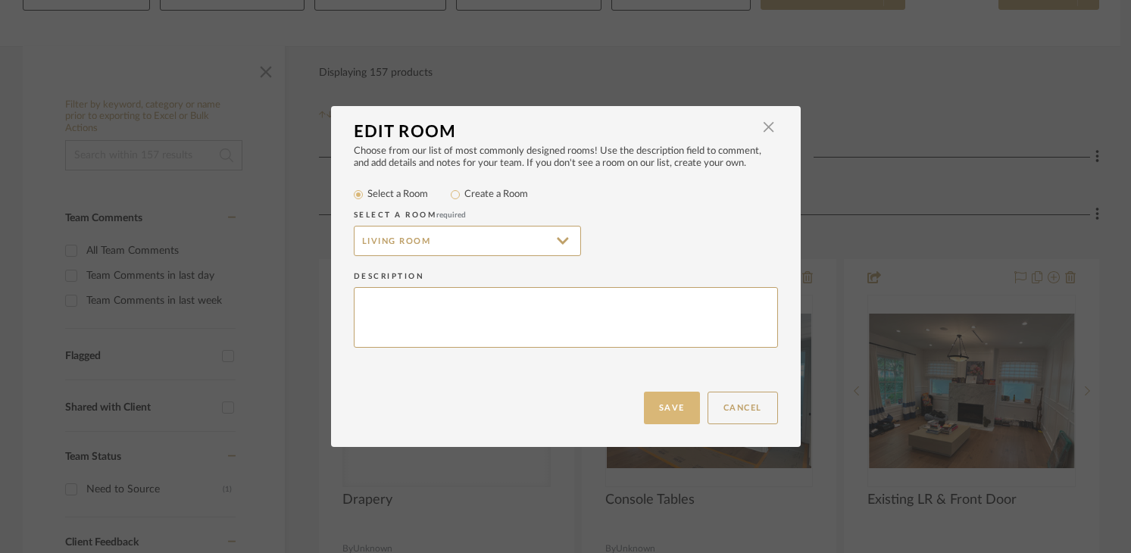
click at [644, 405] on button "Save" at bounding box center [672, 408] width 56 height 33
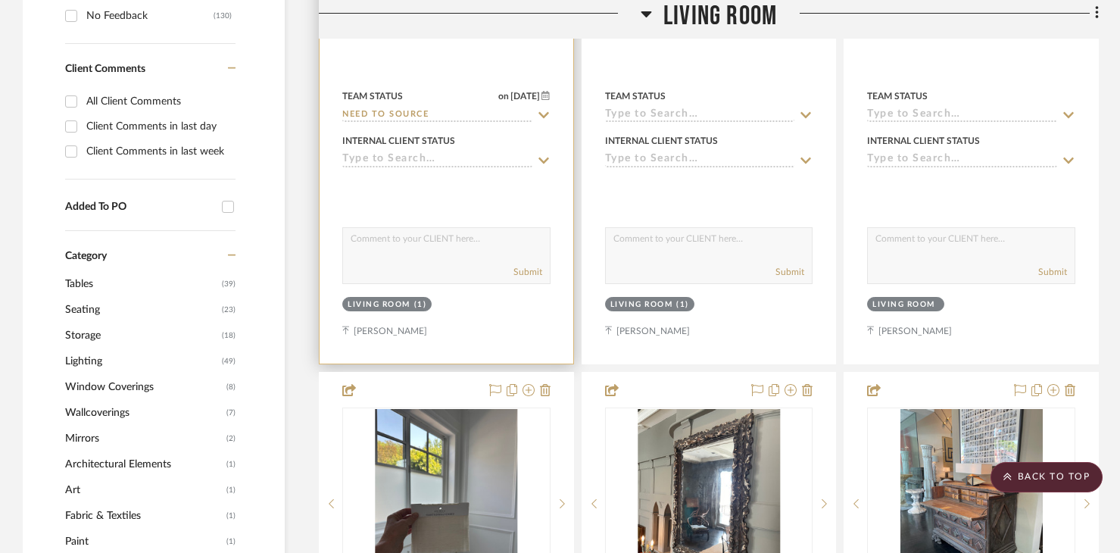
scroll to position [1104, 0]
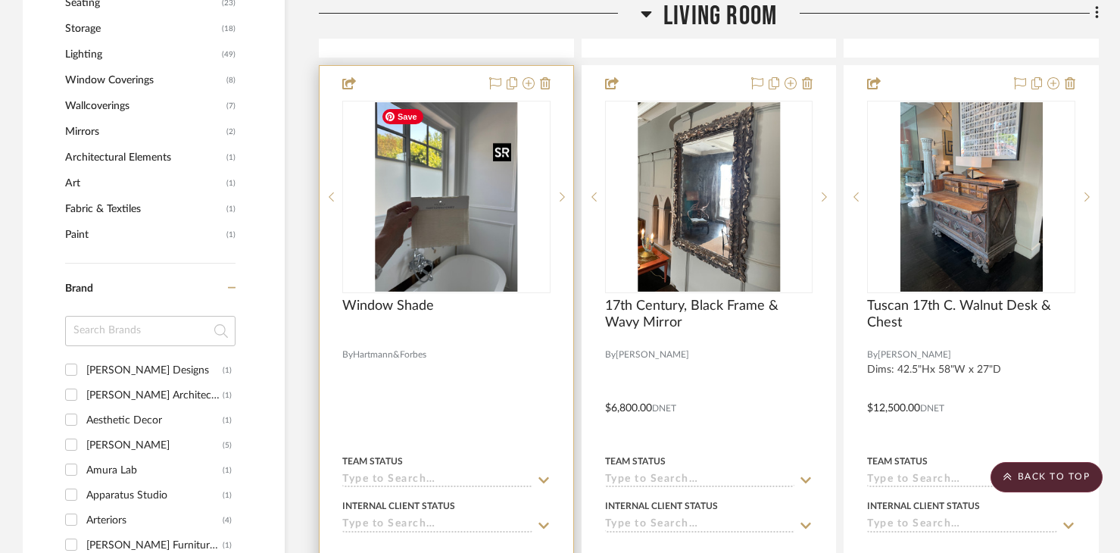
click at [446, 258] on img "0" at bounding box center [446, 196] width 142 height 189
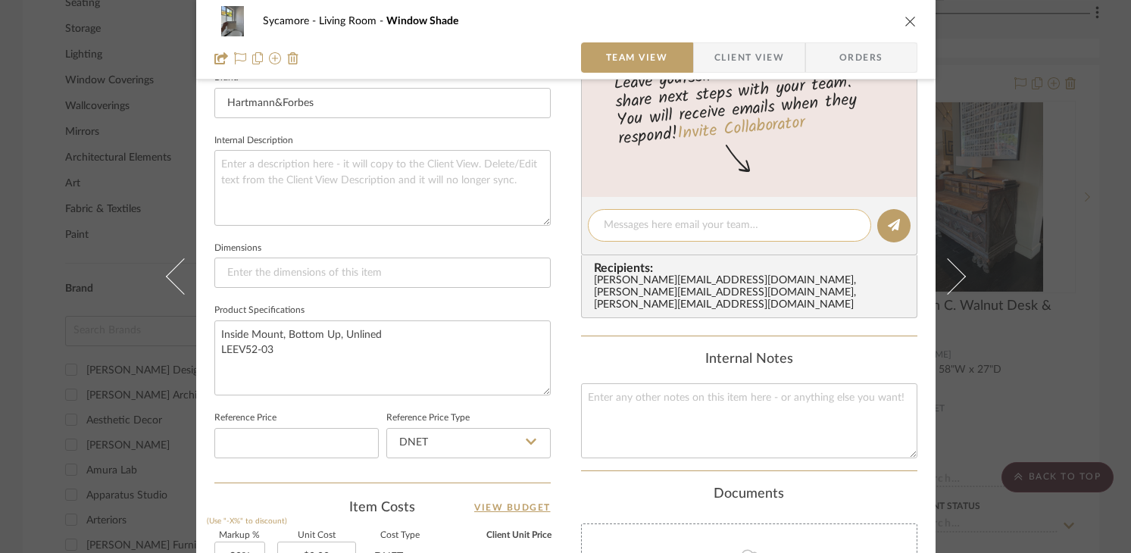
scroll to position [496, 0]
click at [629, 383] on textarea at bounding box center [749, 420] width 336 height 75
paste textarea "Lr small windows 46 x 58 Lr big window 58 1/4 x 70 1/2"
click at [634, 384] on textarea "Lr small windows 46 x 58 Lr big window 58 1/4 x 70 1/2" at bounding box center [749, 420] width 336 height 75
click at [711, 401] on textarea "Lr small windows 46 x 58 Lr big window 58 1/4 x 70 1/2" at bounding box center [749, 420] width 336 height 75
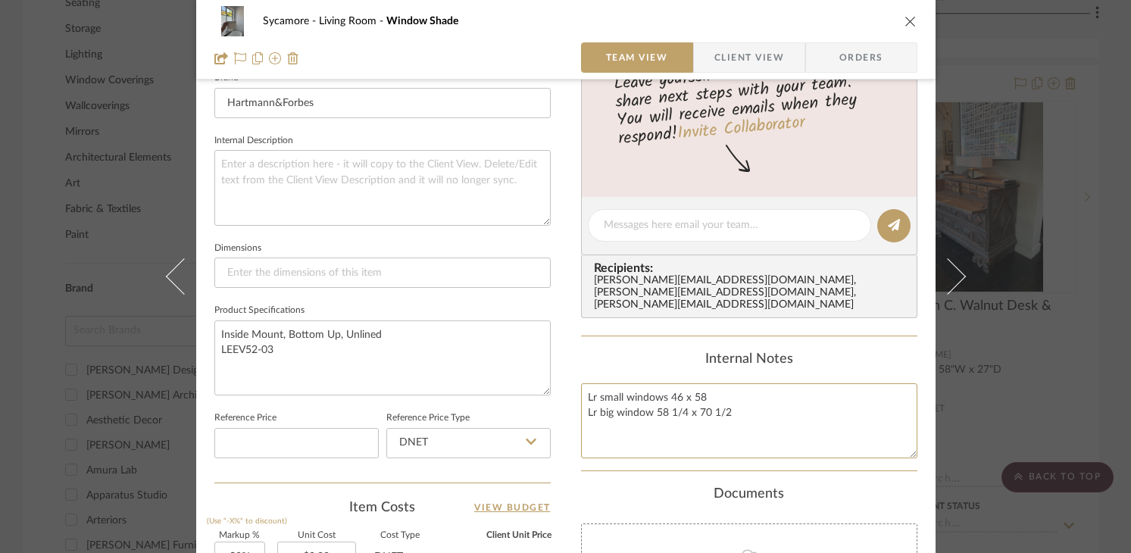
type textarea "Lr small windows 46 x 58 Lr big window 58 1/4 x 70 1/2"
drag, startPoint x: 745, startPoint y: 388, endPoint x: 555, endPoint y: 363, distance: 191.0
click at [555, 363] on div "Sycamore Living Room Window Shade Team View Client View Orders 1 / 3 Team-Facin…" at bounding box center [565, 213] width 739 height 1396
